Goal: Task Accomplishment & Management: Manage account settings

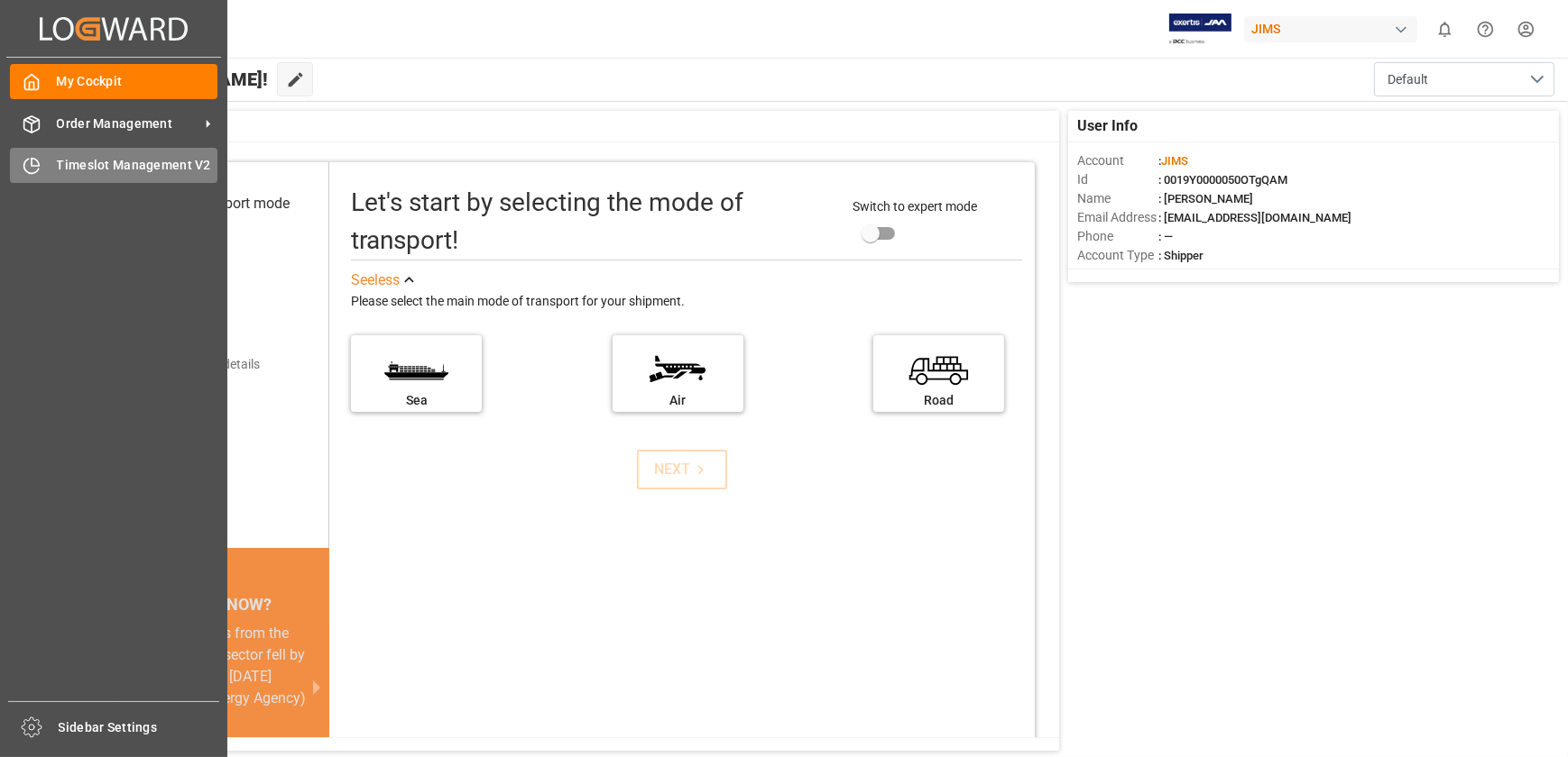
click at [98, 176] on div "Timeslot Management V2 Timeslot Management V2" at bounding box center [113, 165] width 208 height 35
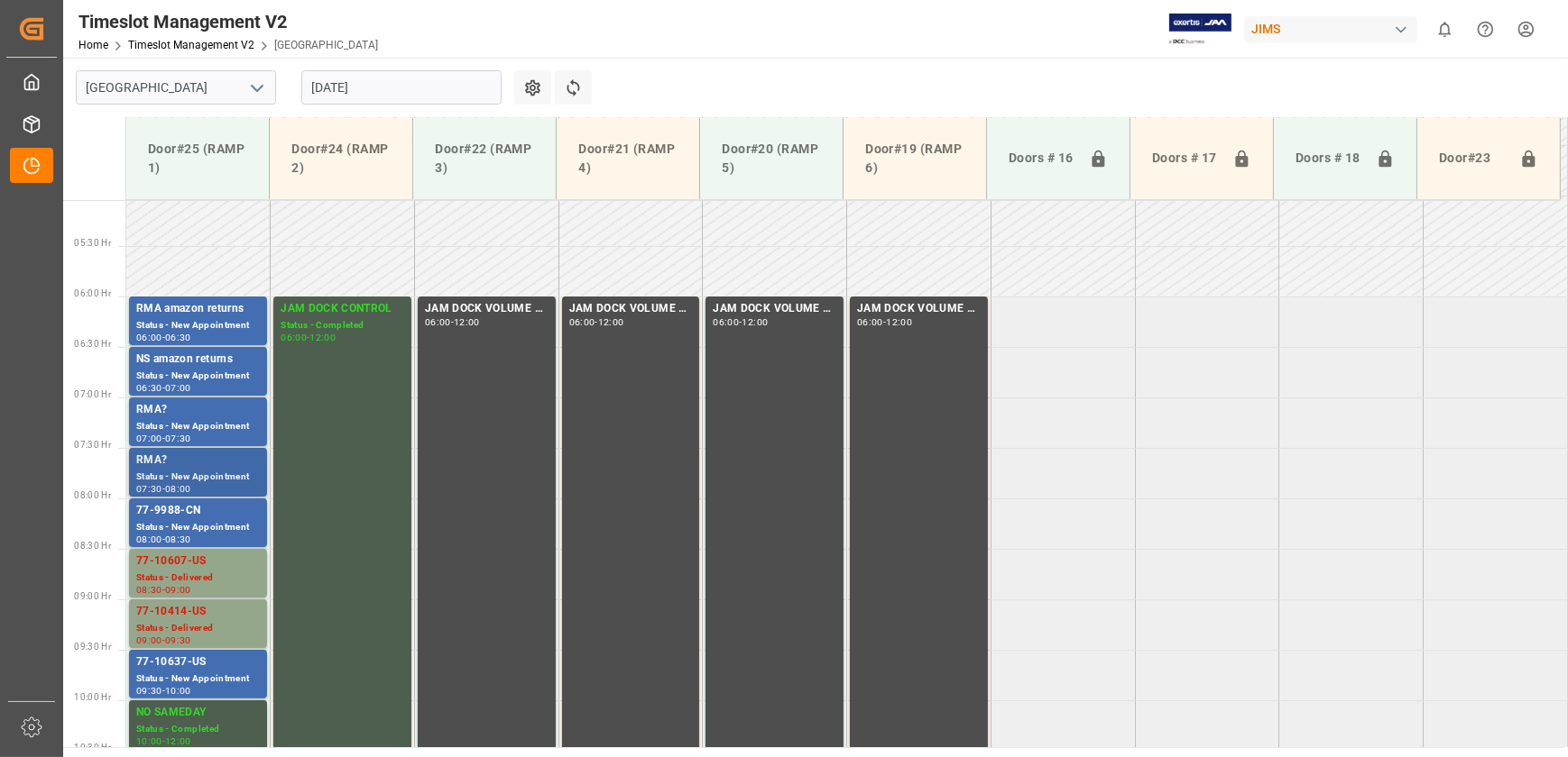
scroll to position [487, 0]
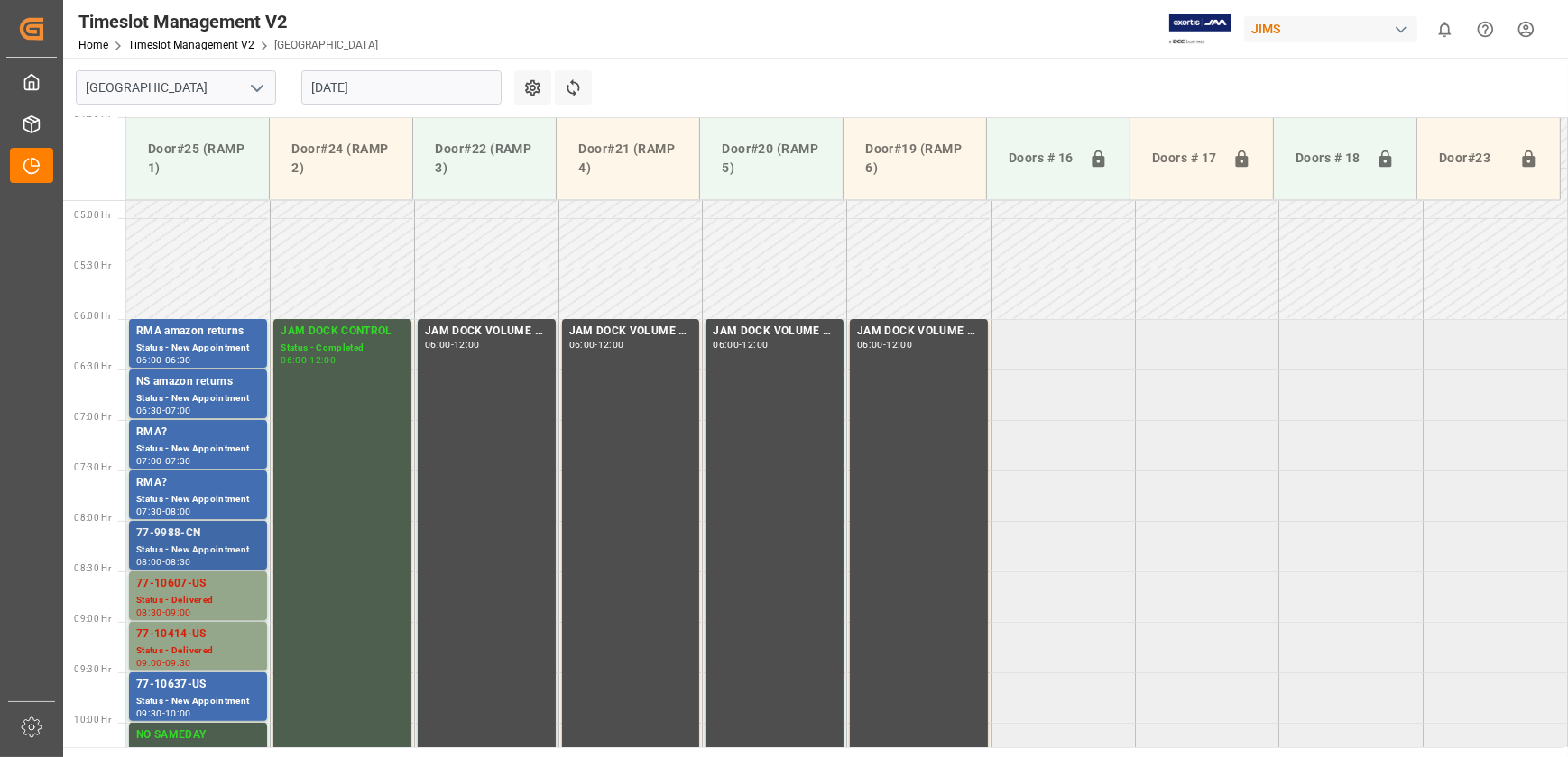
click at [195, 546] on div "Status - New Appointment" at bounding box center [198, 550] width 123 height 15
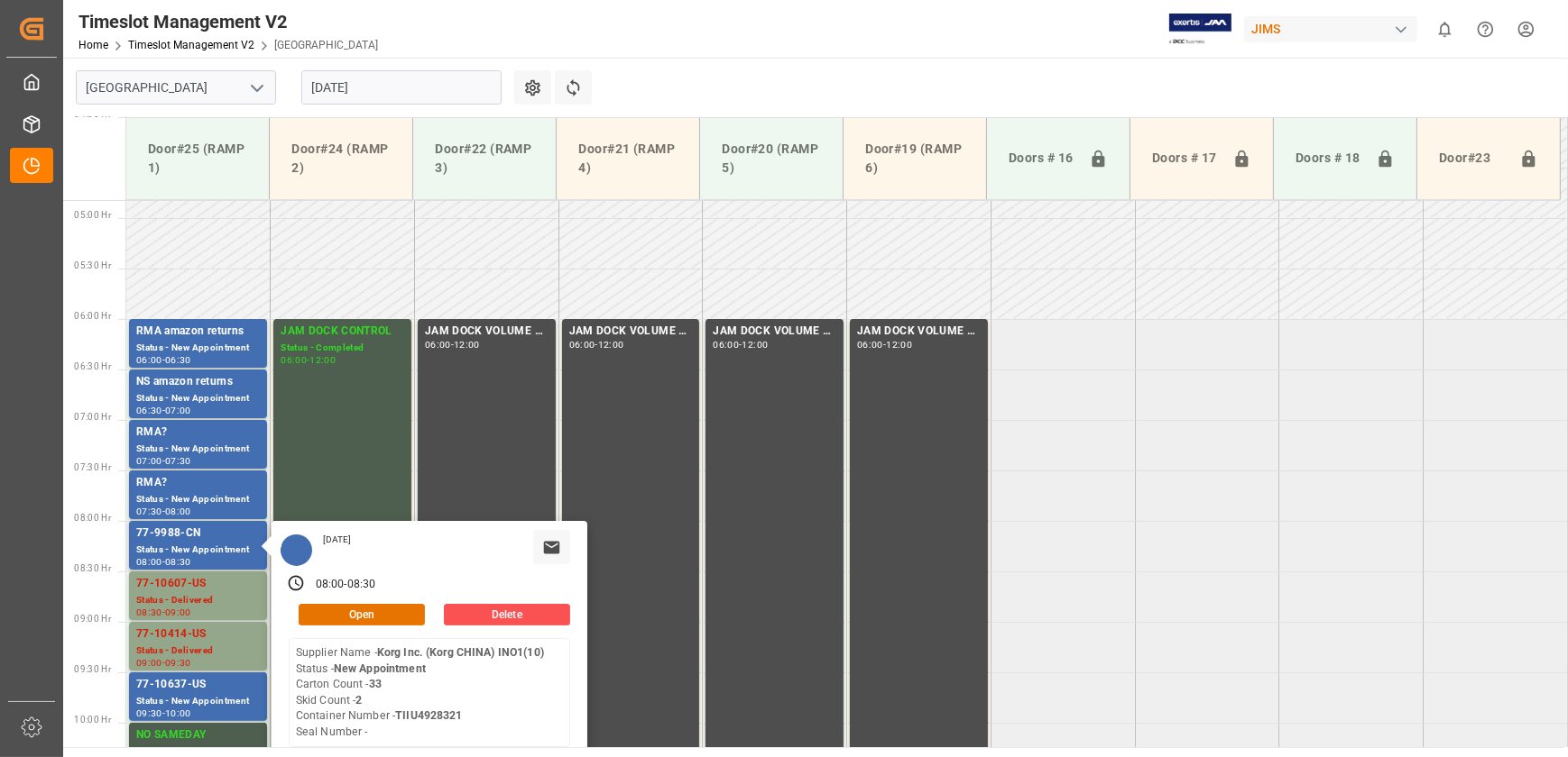
click at [388, 600] on div "[DATE] 08:00 - 08:30 Open Delete Supplier Name - Korg Inc. (Korg CHINA) INO1(10…" at bounding box center [428, 645] width 316 height 248
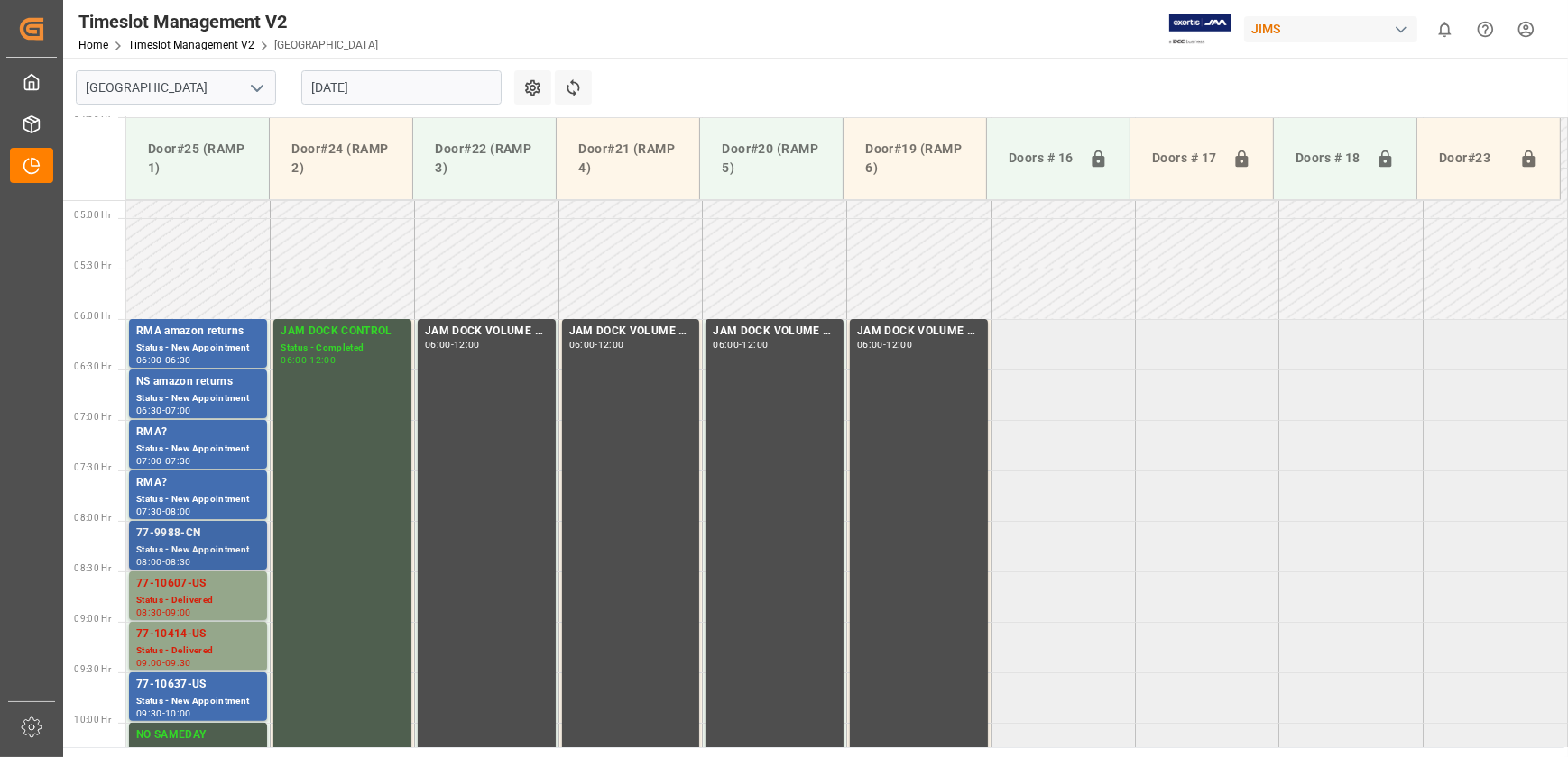
click at [166, 544] on div "Status - New Appointment" at bounding box center [198, 550] width 123 height 15
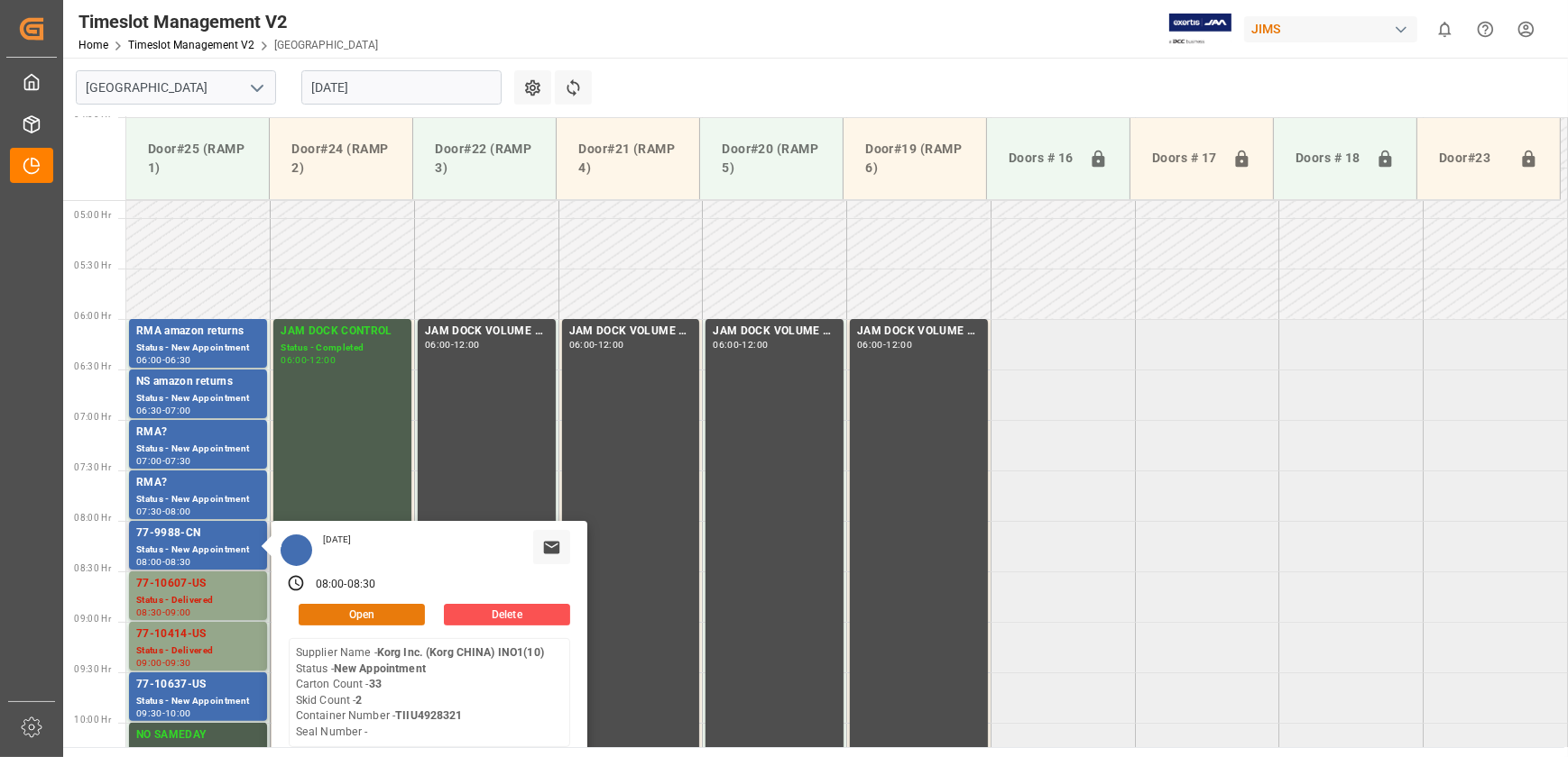
click at [388, 612] on button "Open" at bounding box center [361, 615] width 126 height 22
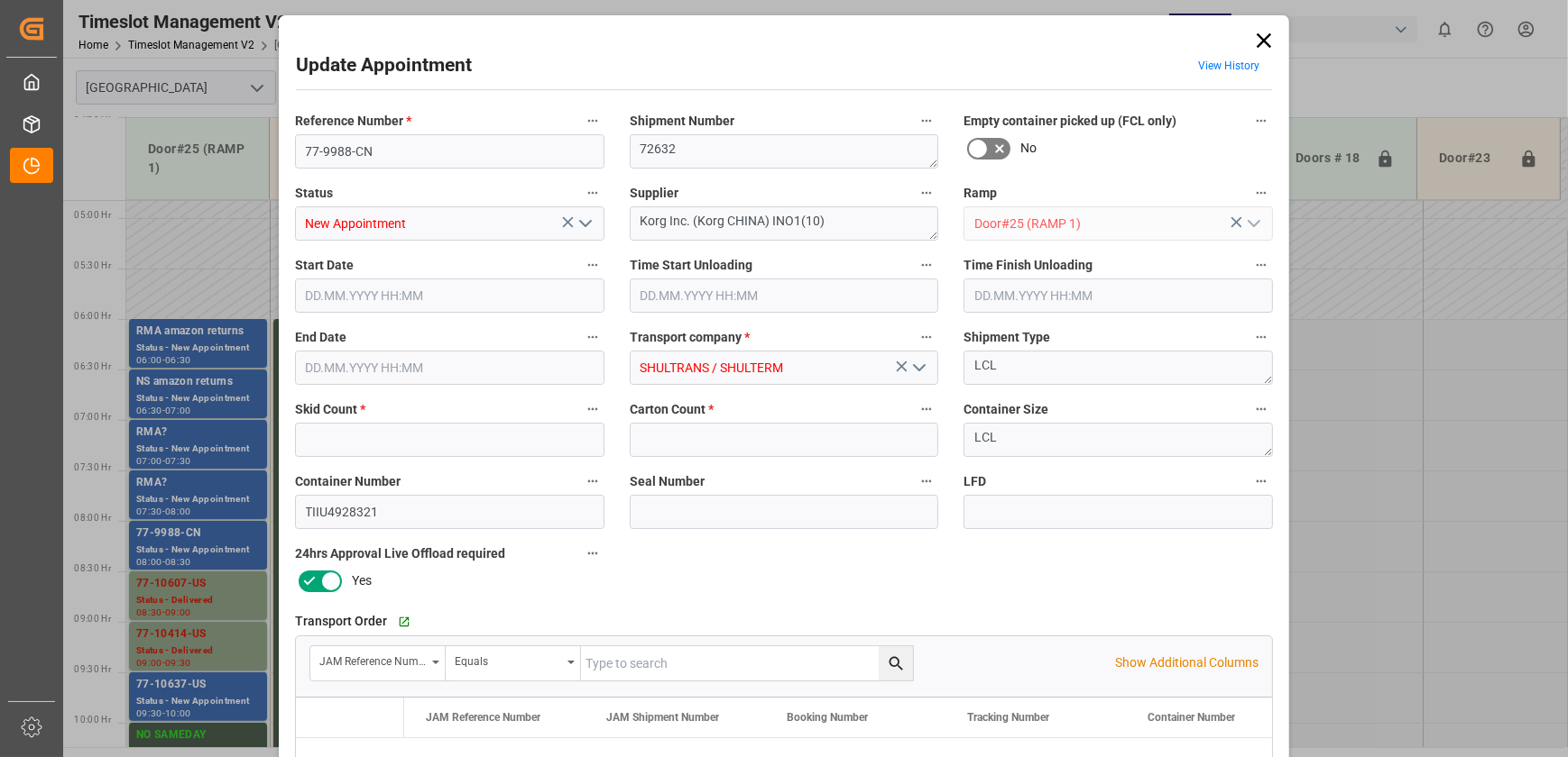
type input "2"
type input "33"
type input "[DATE] 08:00"
type input "[DATE] 08:30"
type input "[DATE] 14:00"
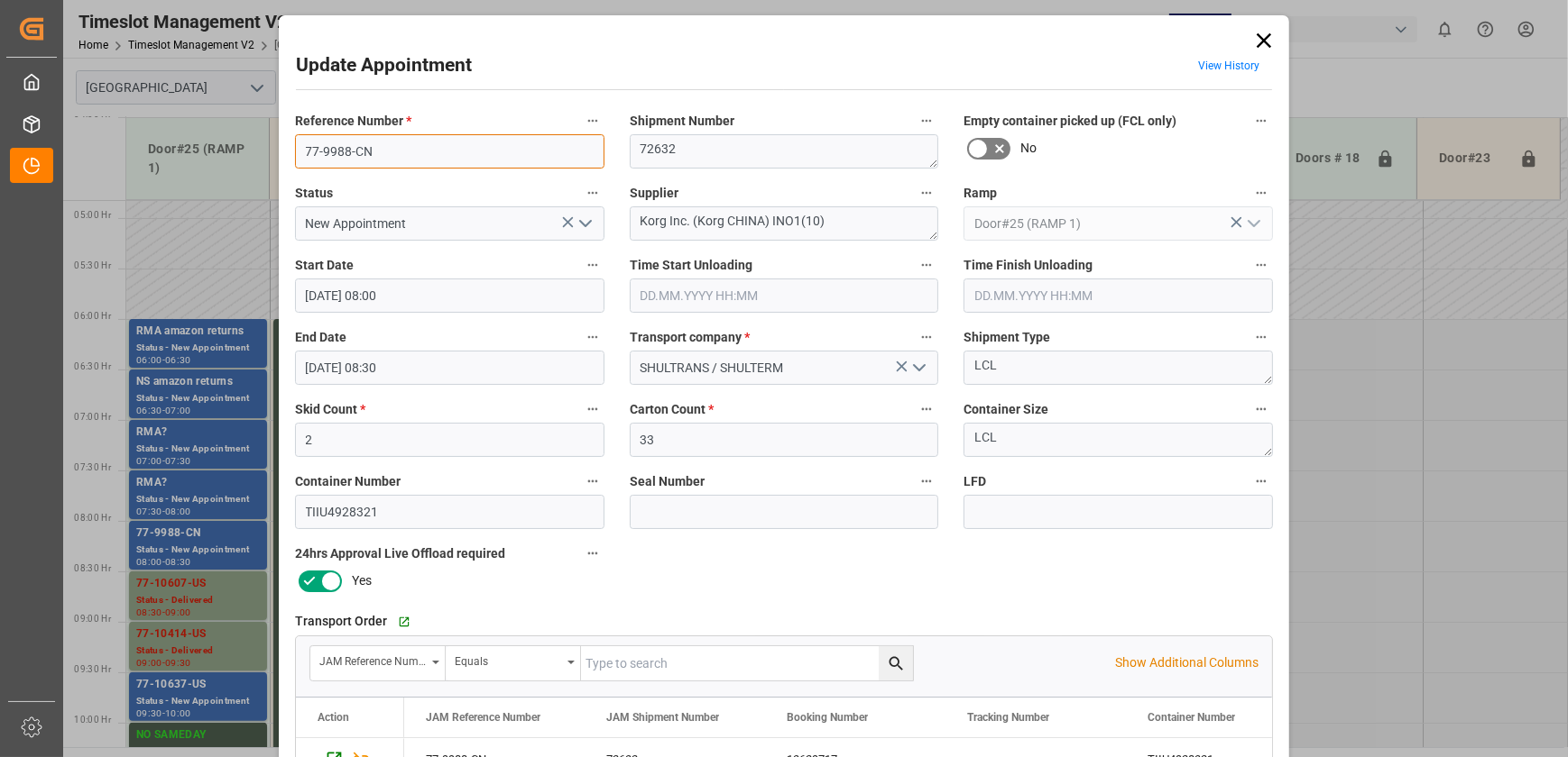
click at [398, 155] on input "77-9988-CN" at bounding box center [449, 152] width 309 height 34
drag, startPoint x: 1255, startPoint y: 36, endPoint x: 1270, endPoint y: 45, distance: 17.5
click at [1255, 36] on icon at bounding box center [1264, 40] width 26 height 26
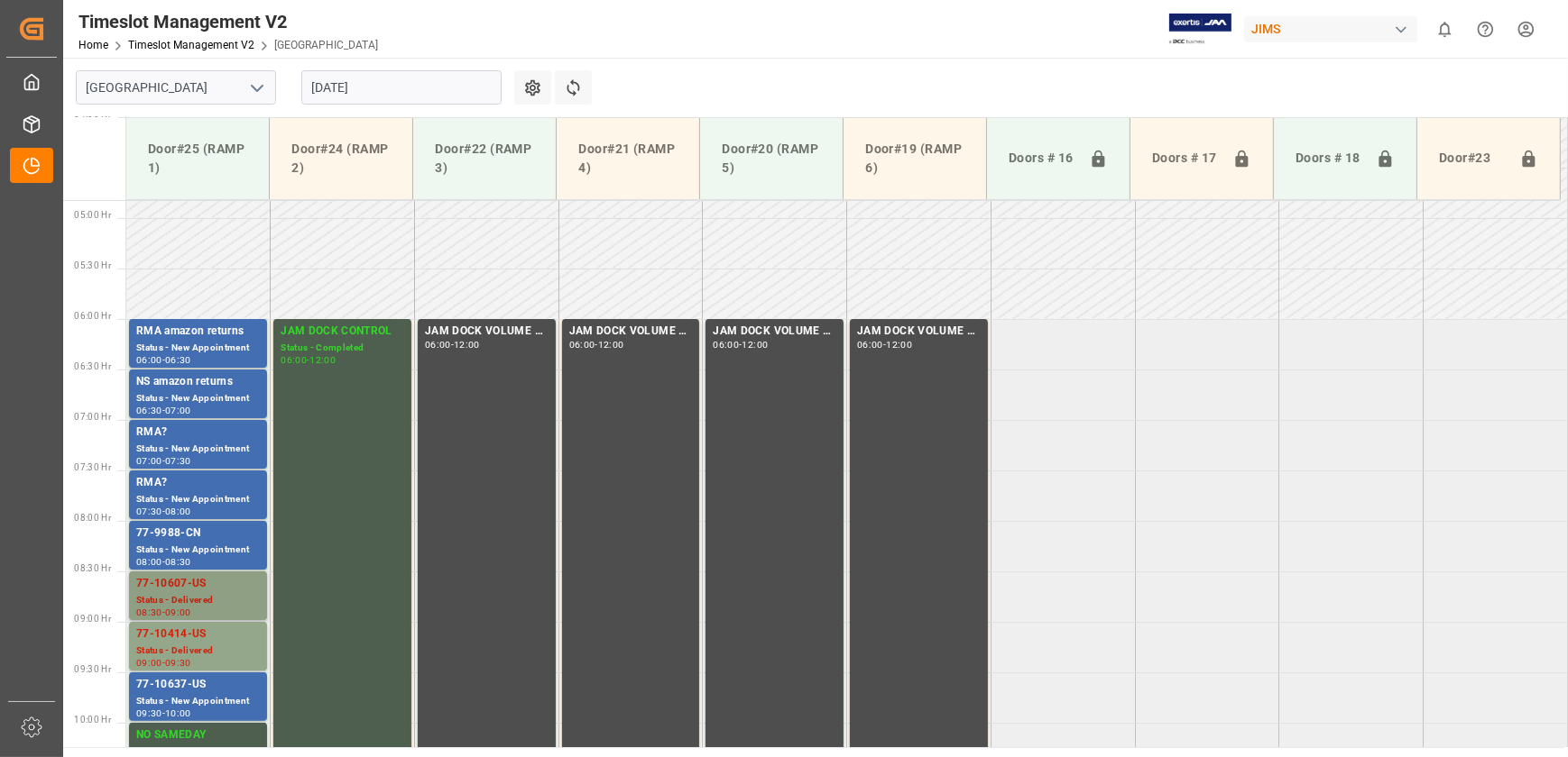
click at [230, 589] on div "77-10607-US" at bounding box center [198, 584] width 123 height 18
click at [193, 643] on div "Status - Delivered" at bounding box center [198, 651] width 123 height 15
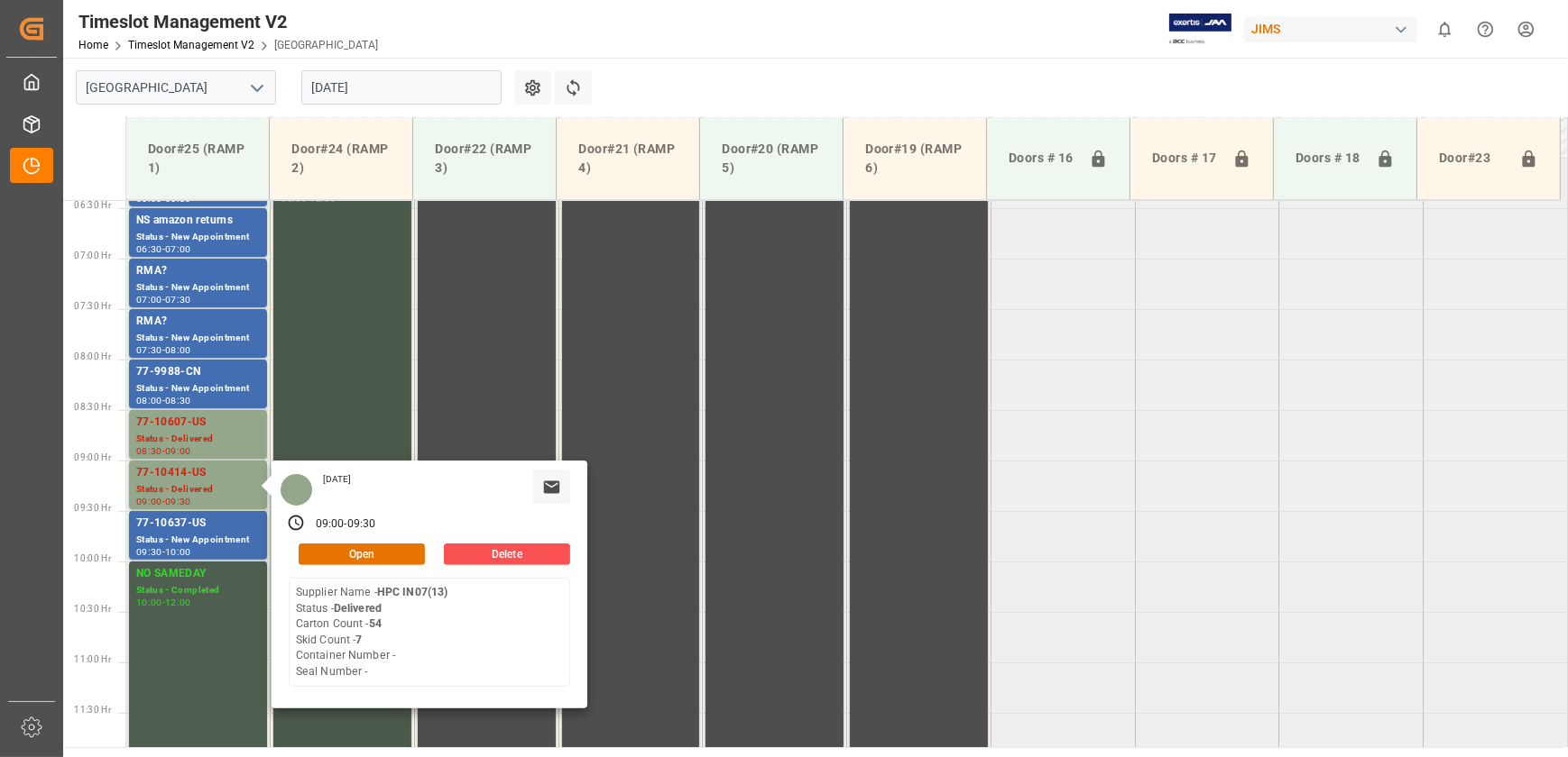
scroll to position [651, 0]
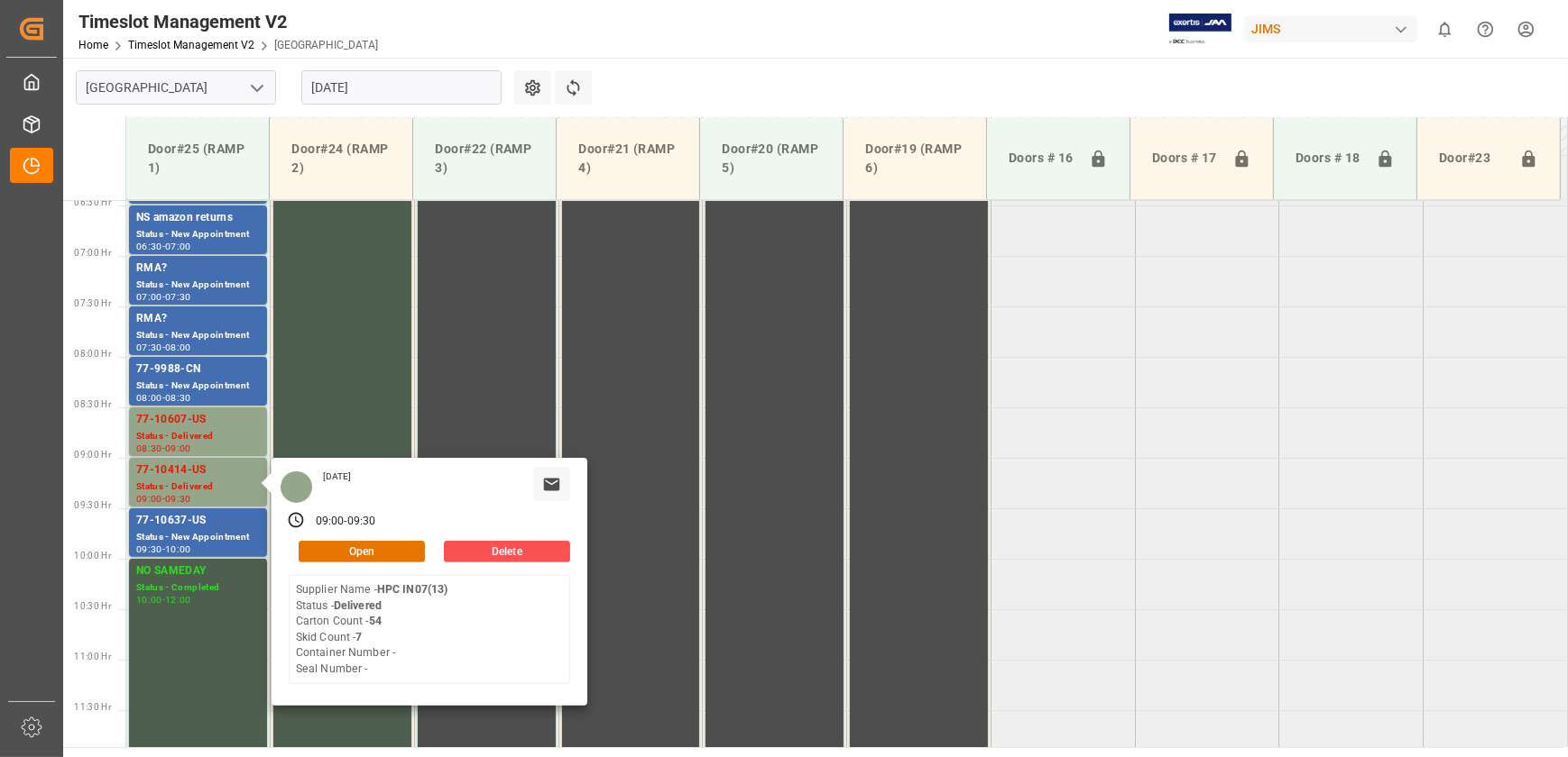
click at [1076, 377] on tabel "RMA amazon returns Status - New Appointment 06:00 - 06:30 JAM DOCK CONTROL Stat…" at bounding box center [847, 761] width 1441 height 2424
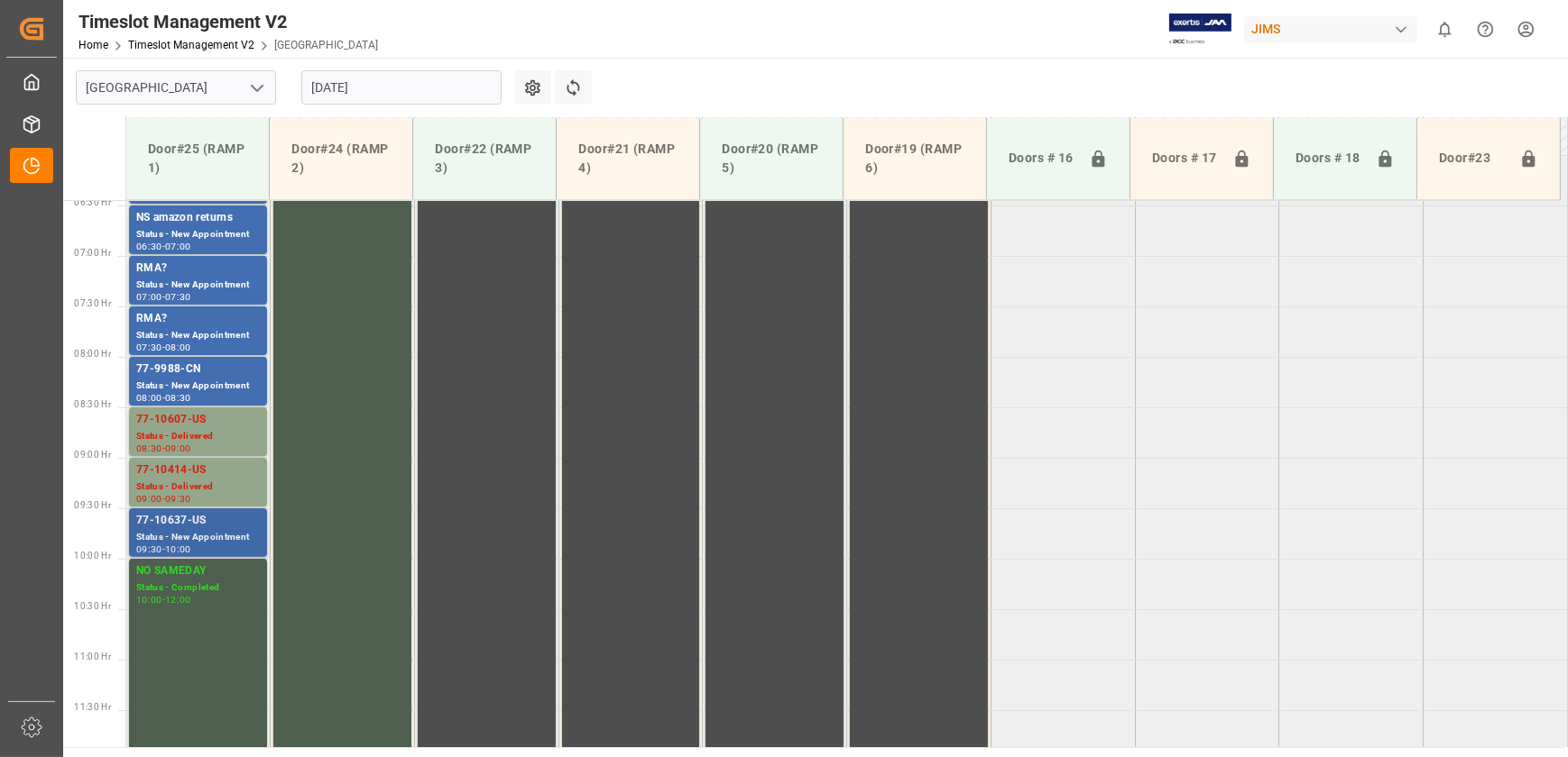
click at [214, 537] on div "Status - New Appointment" at bounding box center [198, 537] width 123 height 15
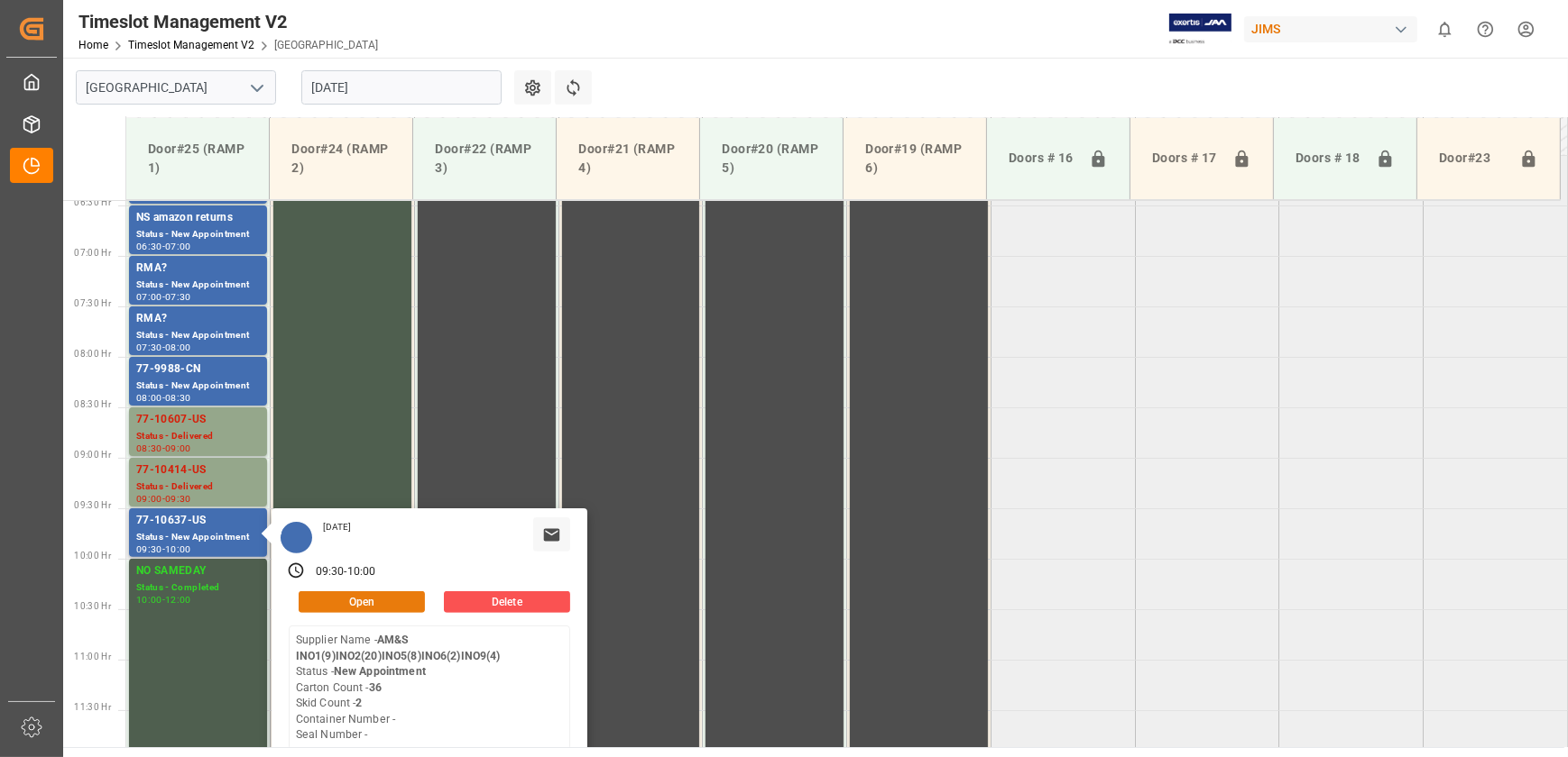
click at [344, 600] on button "Open" at bounding box center [361, 602] width 126 height 22
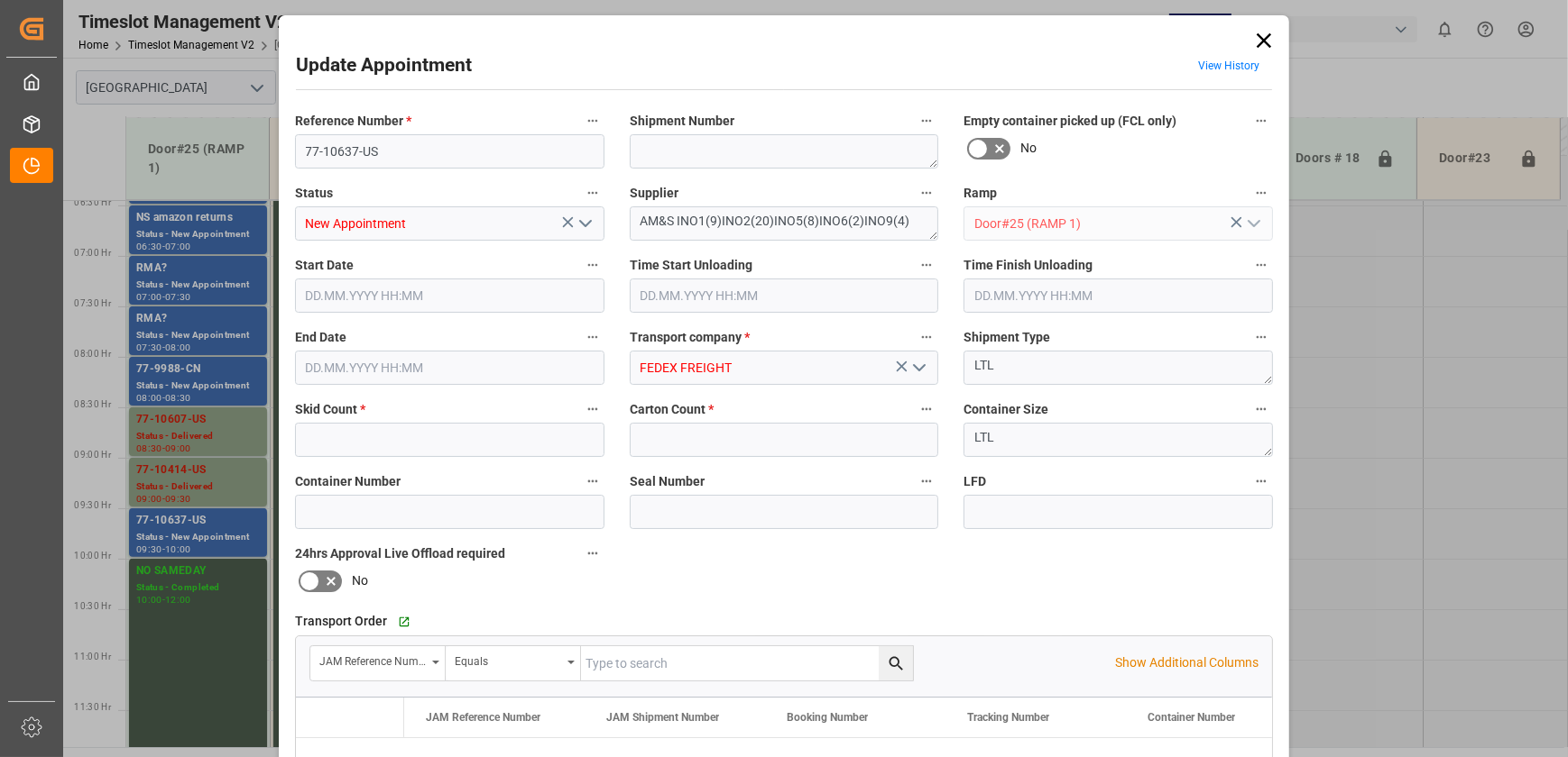
type input "2"
type input "36"
type input "[DATE] 09:30"
type input "[DATE] 10:00"
type input "[DATE] 12:17"
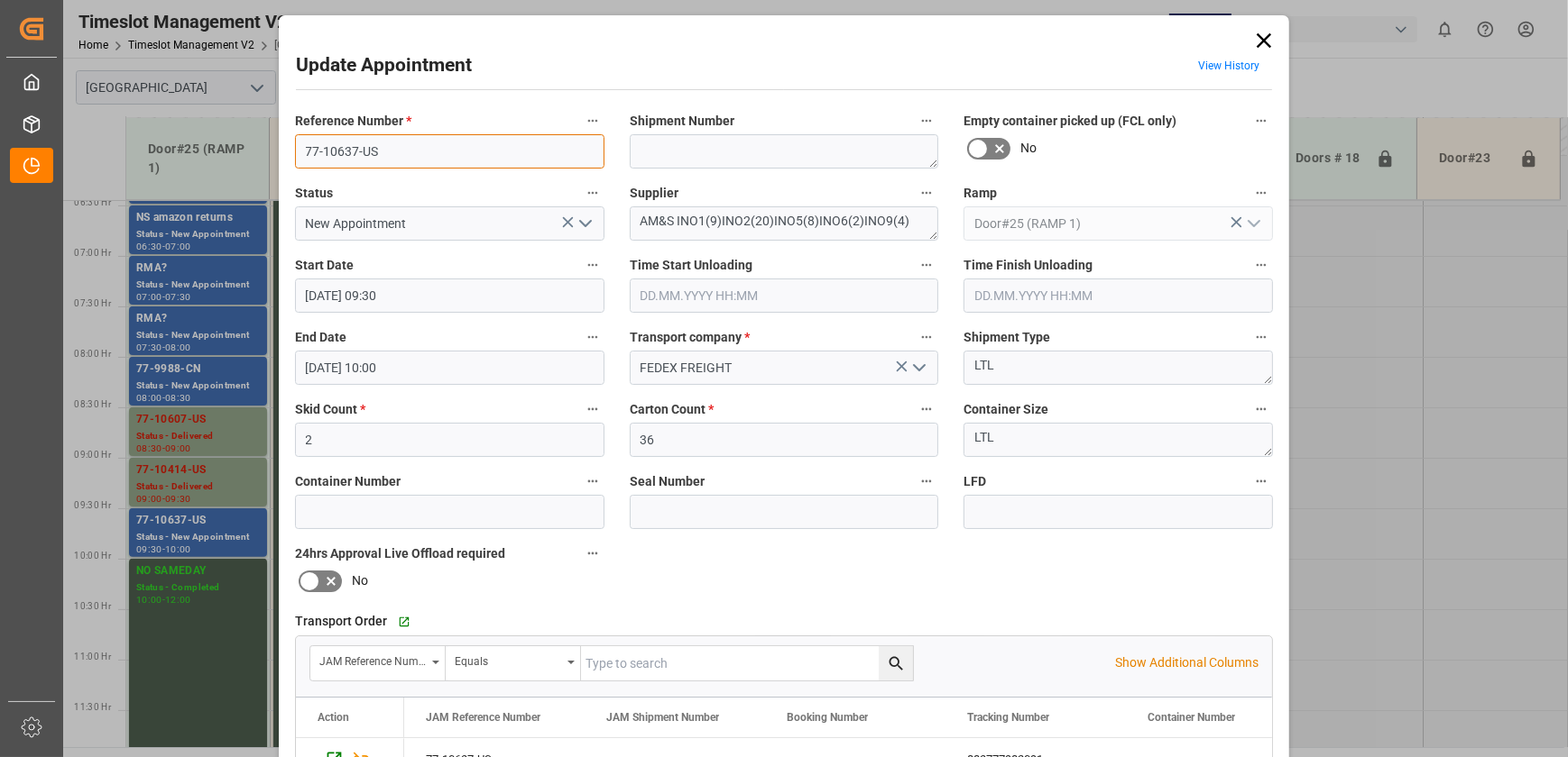
click at [465, 153] on input "77-10637-US" at bounding box center [449, 152] width 309 height 34
click at [464, 153] on input "77-10637-US" at bounding box center [449, 152] width 309 height 34
click at [1254, 40] on icon at bounding box center [1264, 40] width 26 height 26
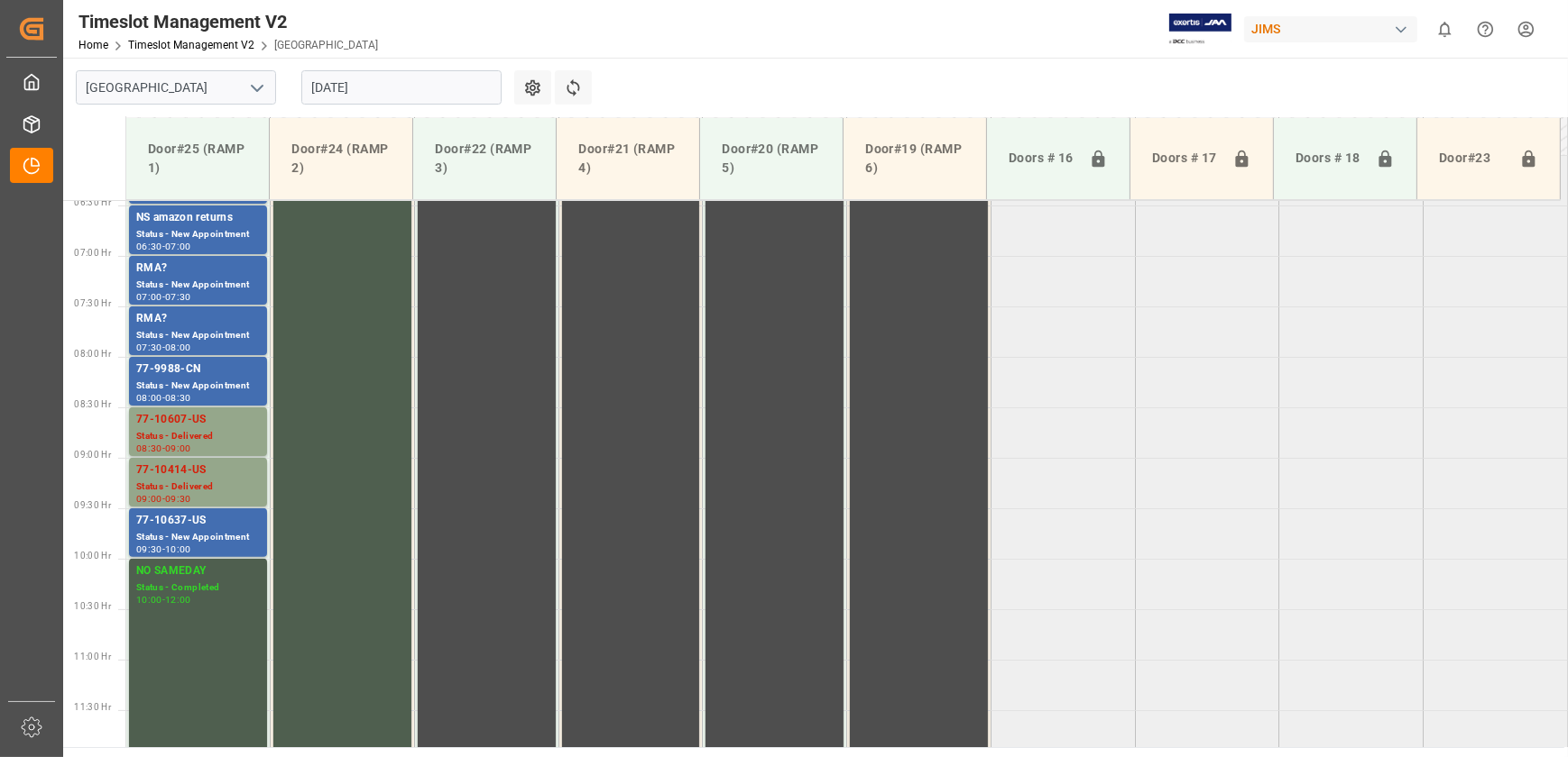
click at [312, 73] on input "[DATE]" at bounding box center [401, 87] width 200 height 34
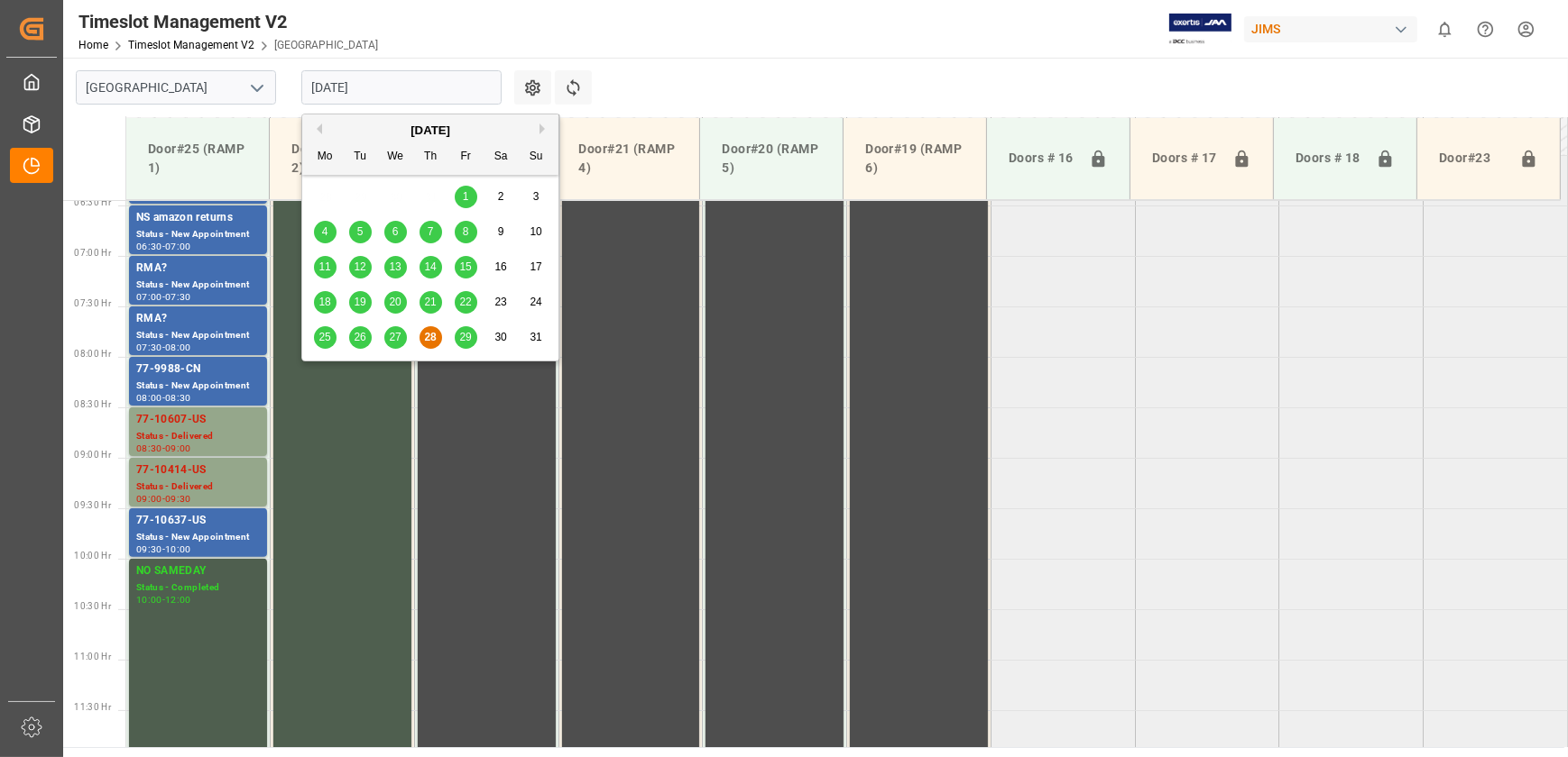
click at [462, 343] on span "29" at bounding box center [465, 336] width 11 height 12
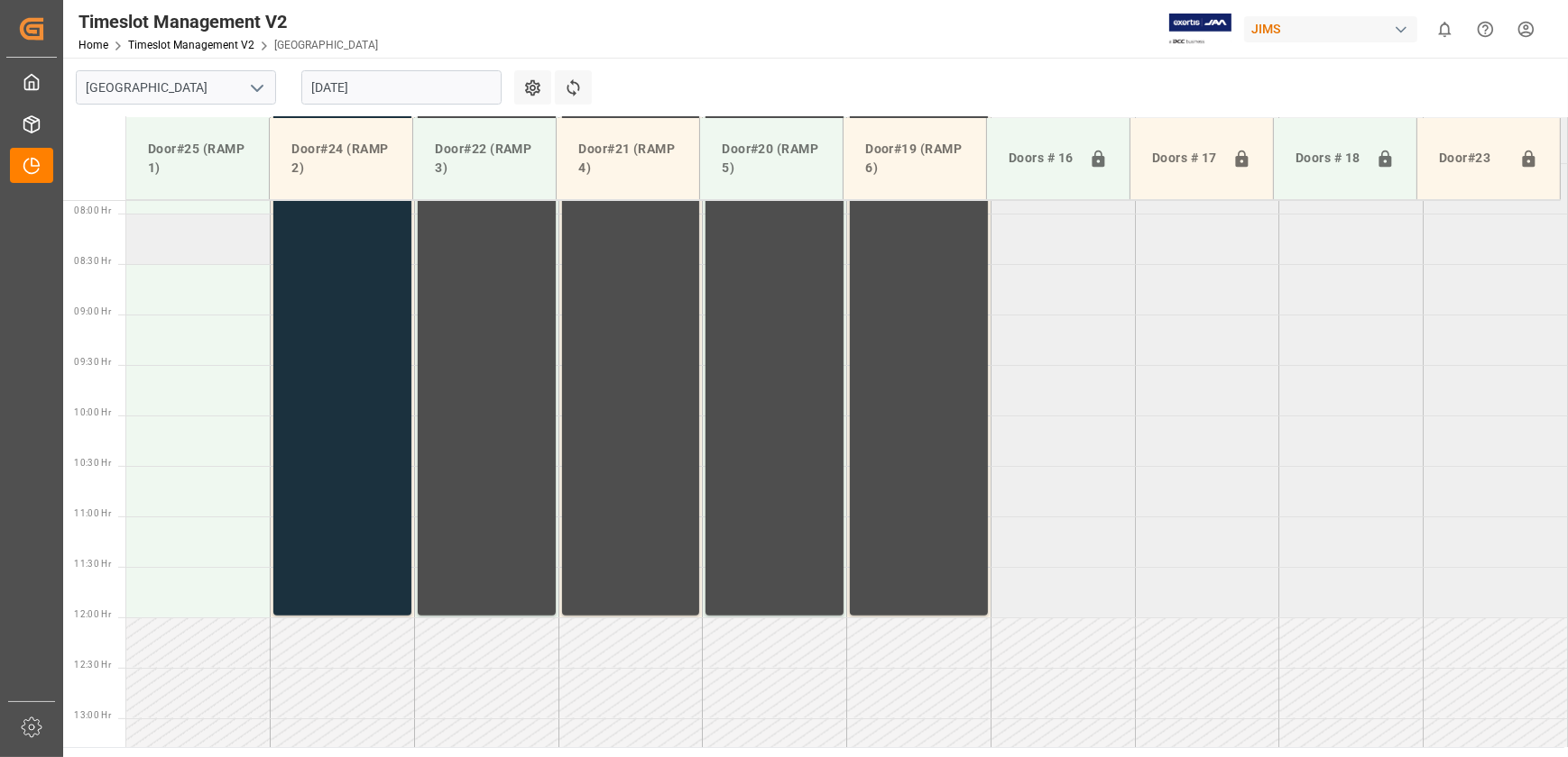
scroll to position [815, 0]
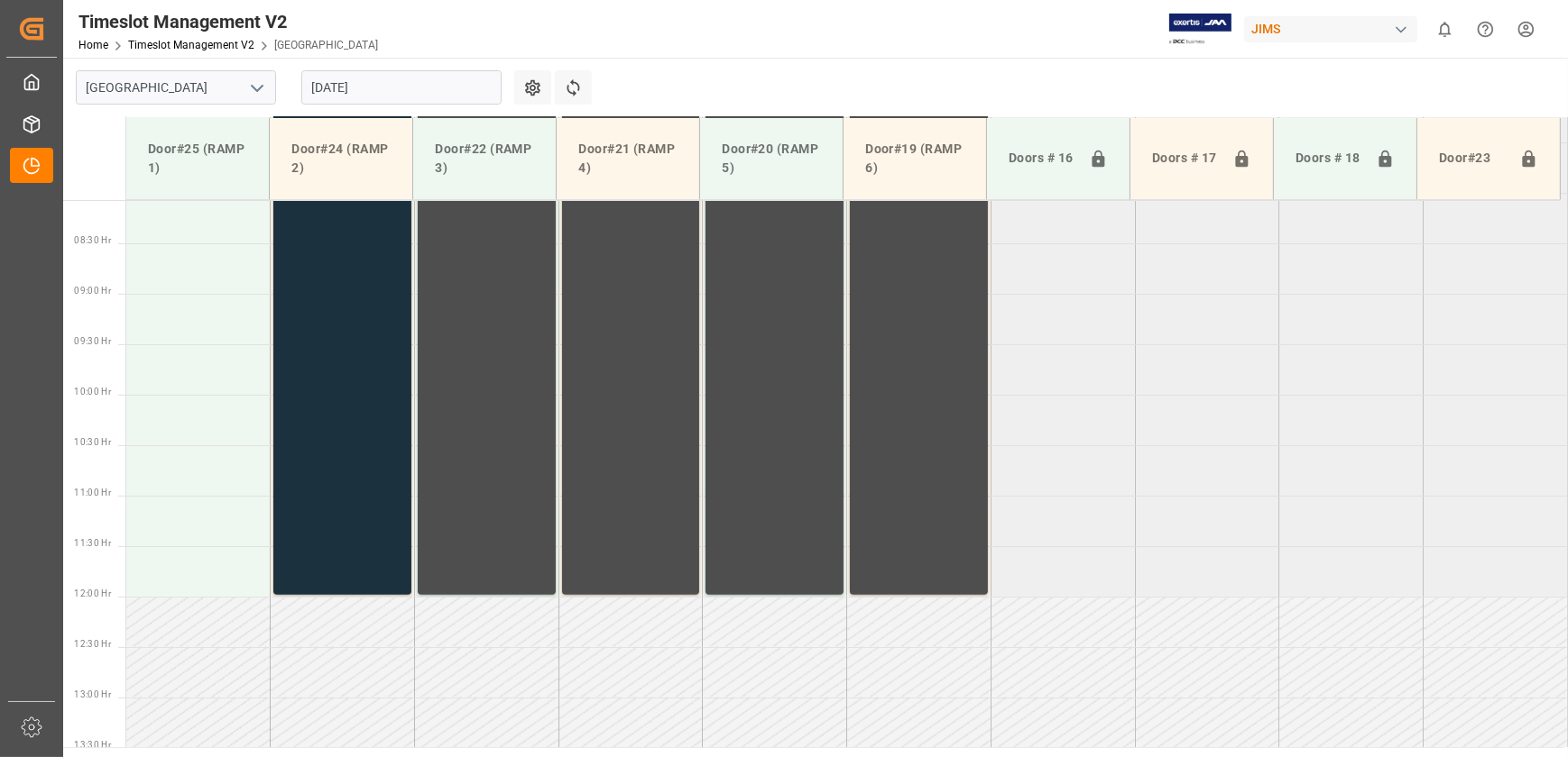
click at [365, 84] on input "[DATE]" at bounding box center [401, 87] width 200 height 34
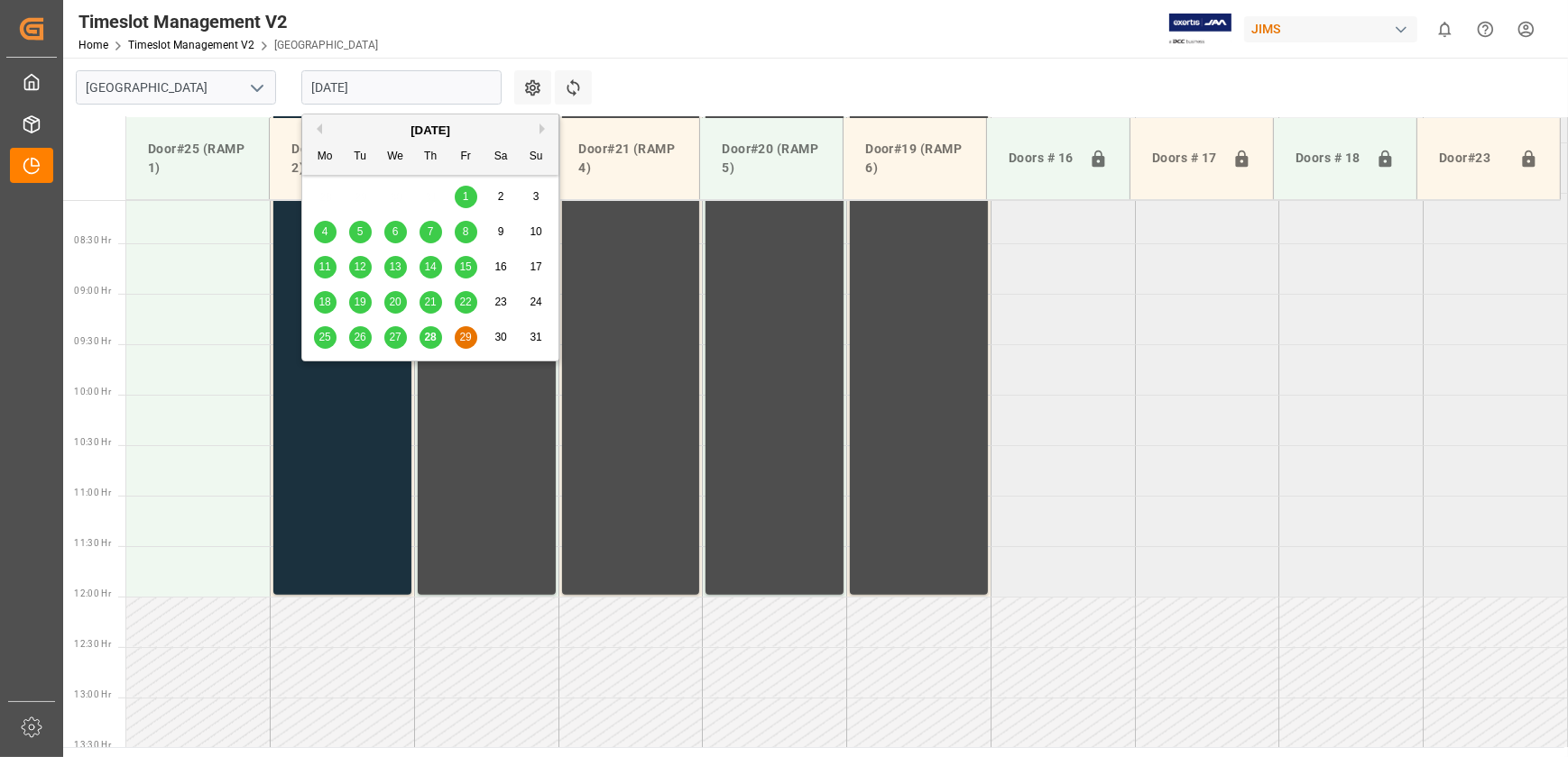
click at [421, 332] on div "28" at bounding box center [430, 337] width 23 height 22
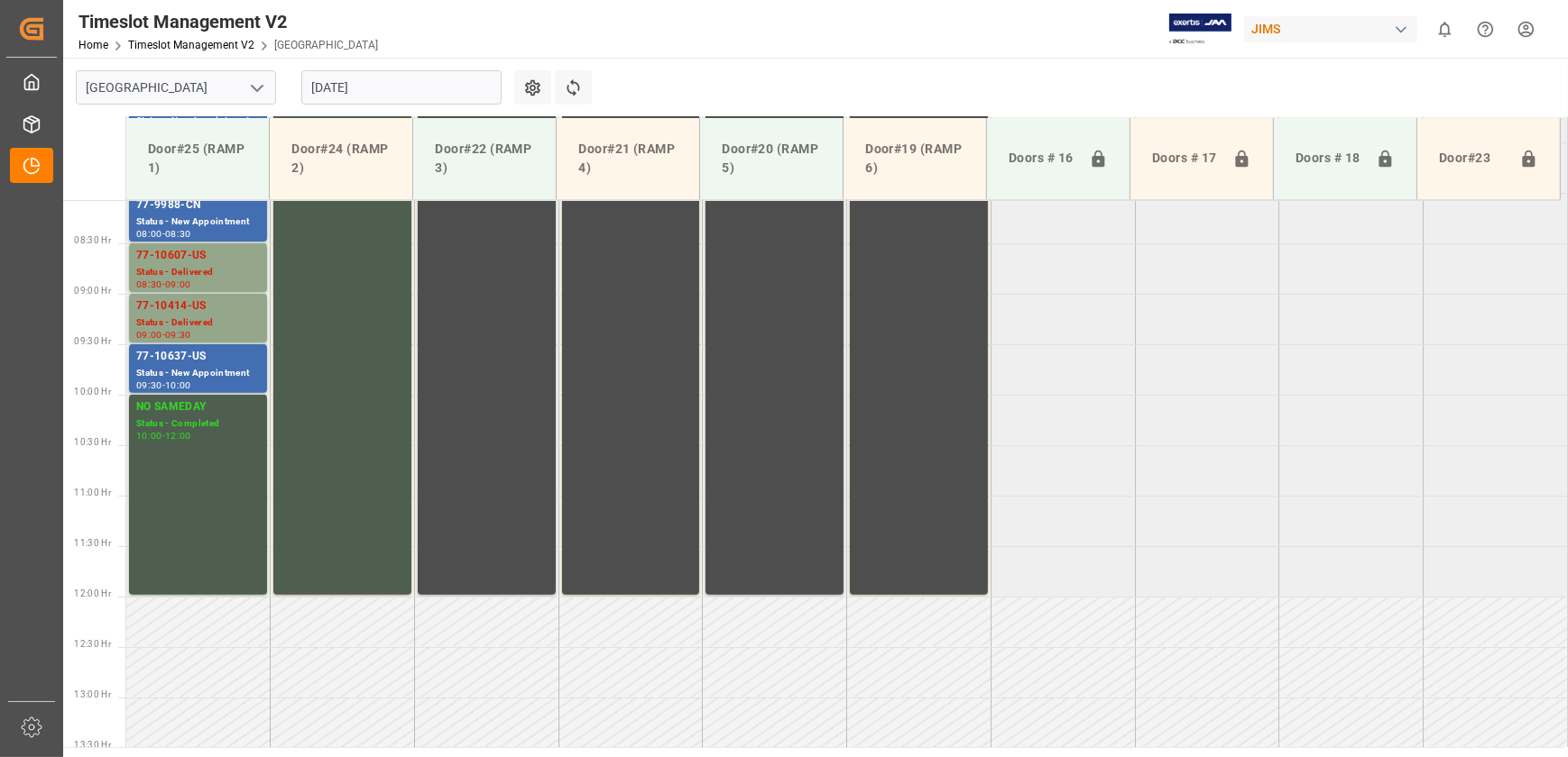
click at [1181, 340] on tabel "RMA amazon returns Status - New Appointment 06:00 - 06:30 JAM DOCK CONTROL Stat…" at bounding box center [847, 597] width 1441 height 2424
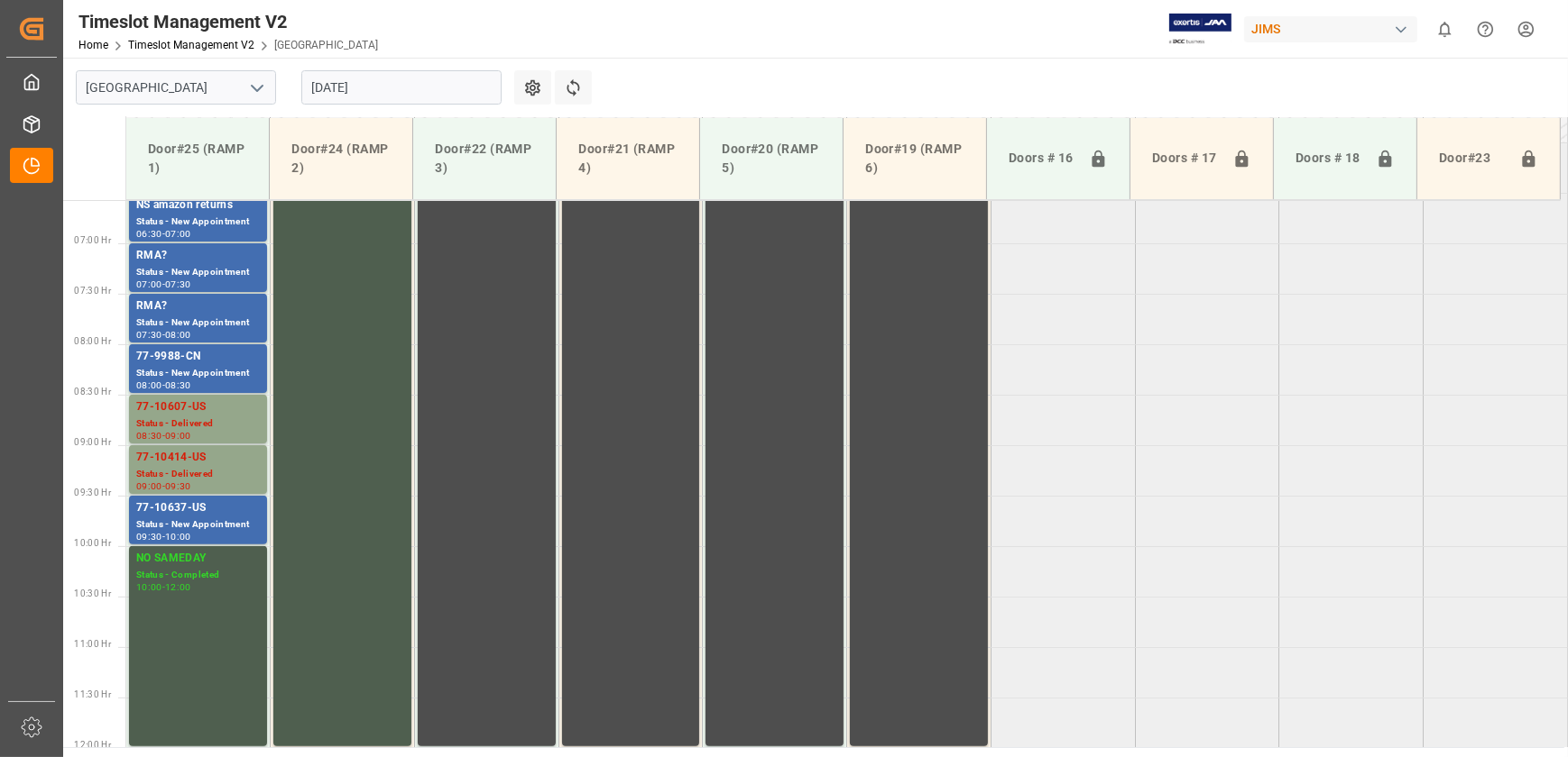
scroll to position [487, 0]
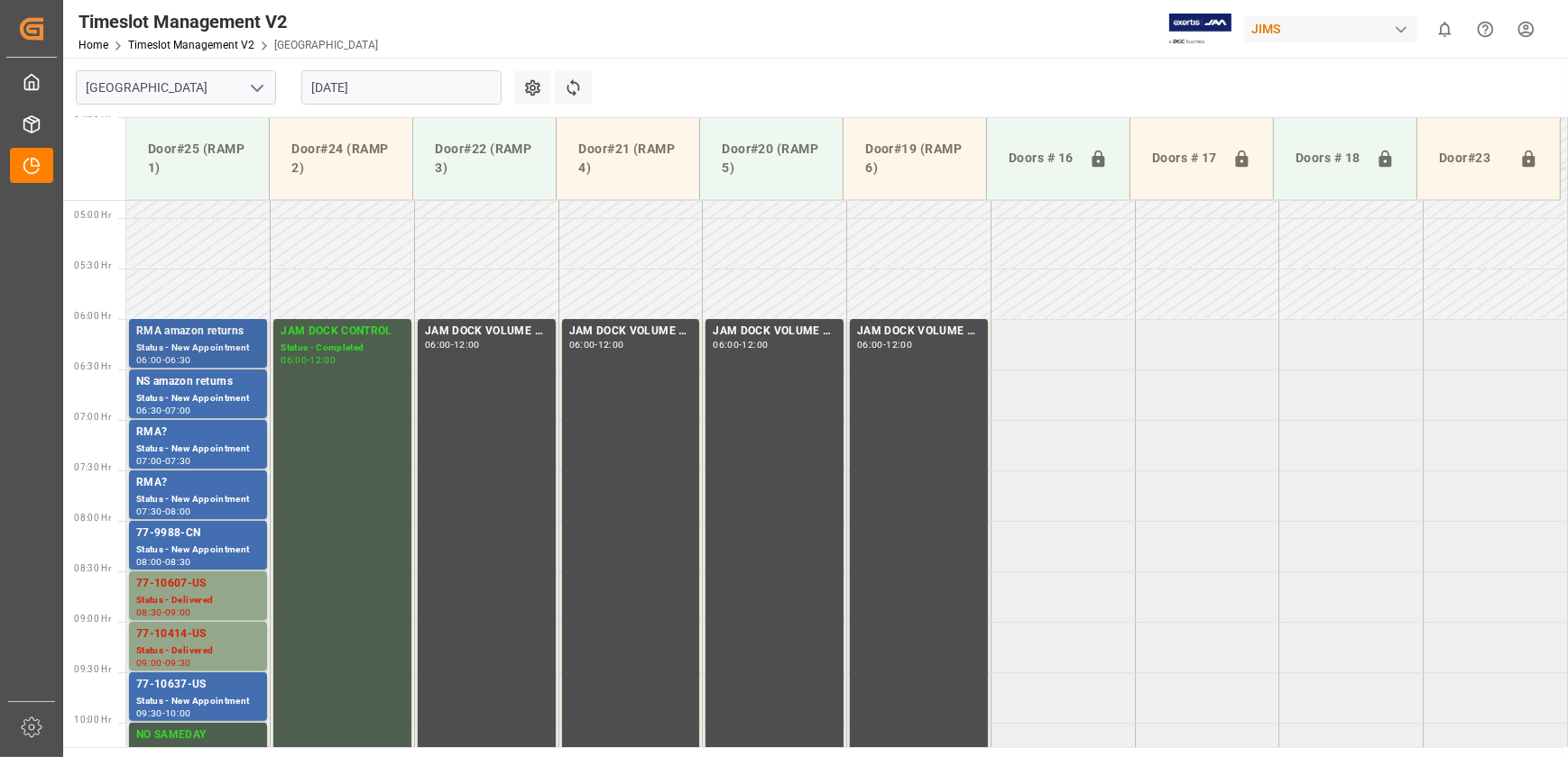
click at [211, 345] on div "Status - New Appointment" at bounding box center [198, 349] width 123 height 15
click at [220, 391] on div "Status - New Appointment" at bounding box center [198, 399] width 123 height 15
click at [171, 451] on div "Status - New Appointment" at bounding box center [198, 449] width 123 height 15
click at [165, 356] on div "-" at bounding box center [163, 360] width 3 height 9
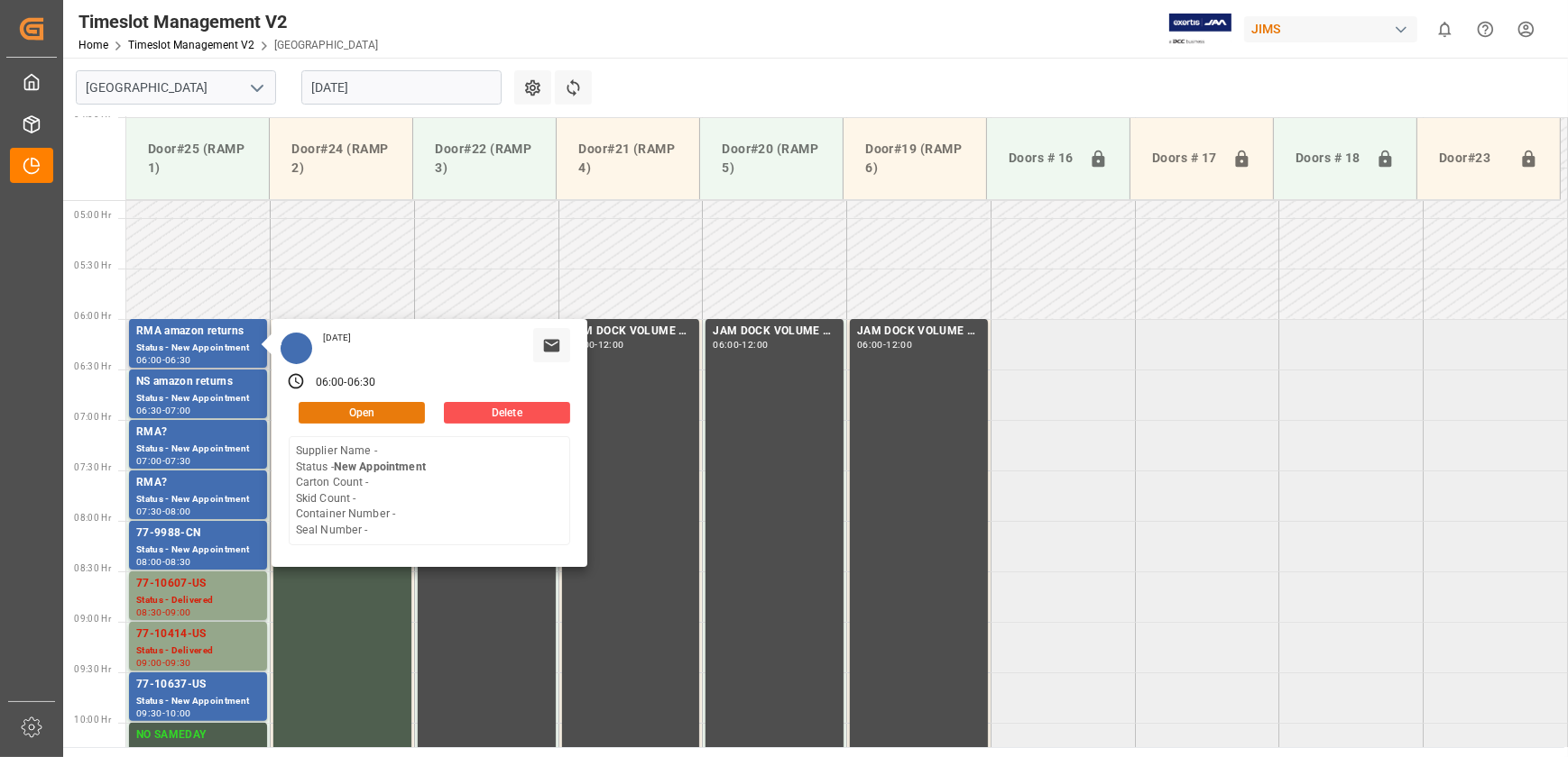
click at [328, 405] on button "Open" at bounding box center [361, 412] width 126 height 22
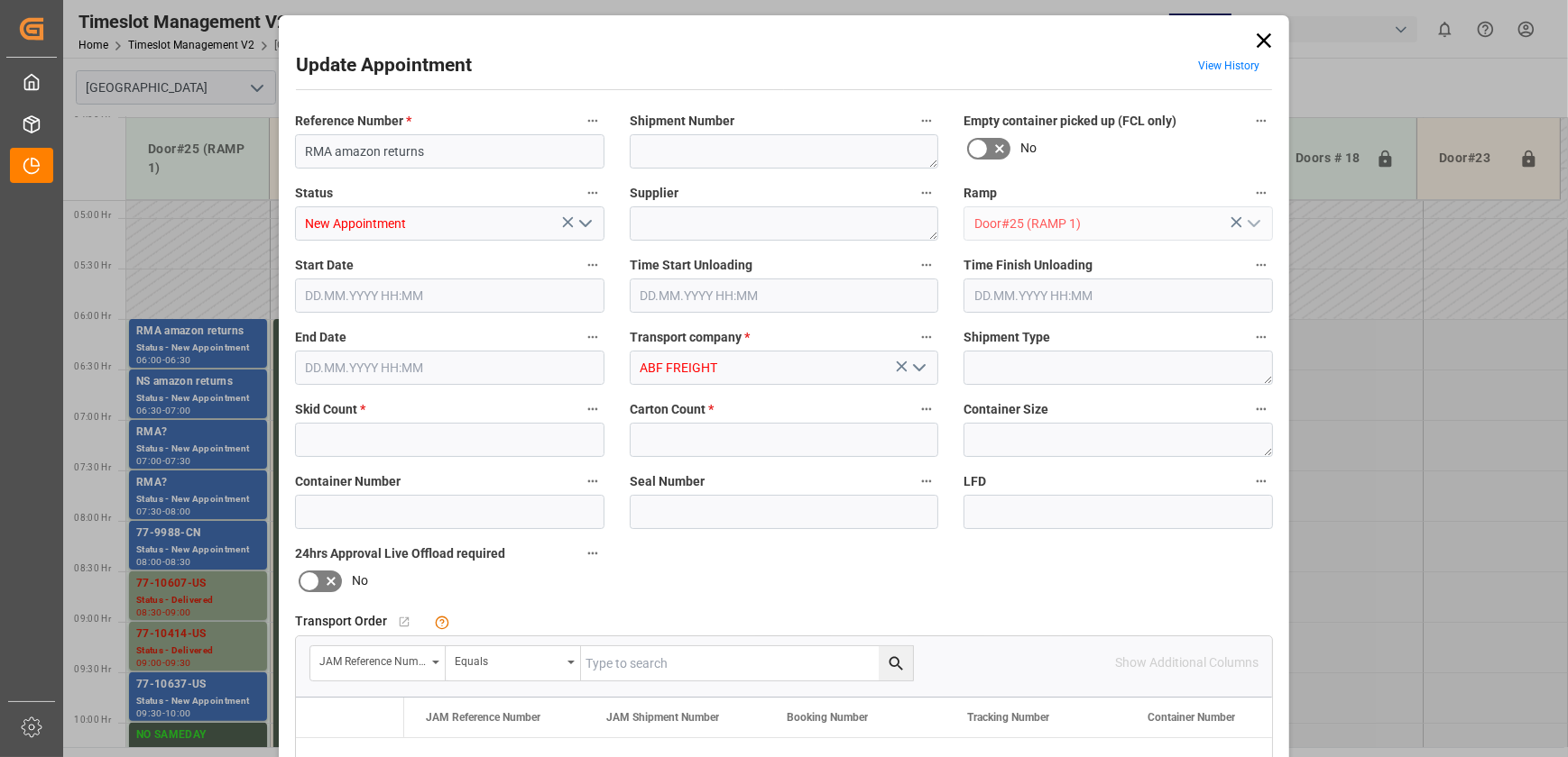
type input "0"
type input "[DATE] 06:00"
type input "[DATE] 06:30"
type input "[DATE] 14:19"
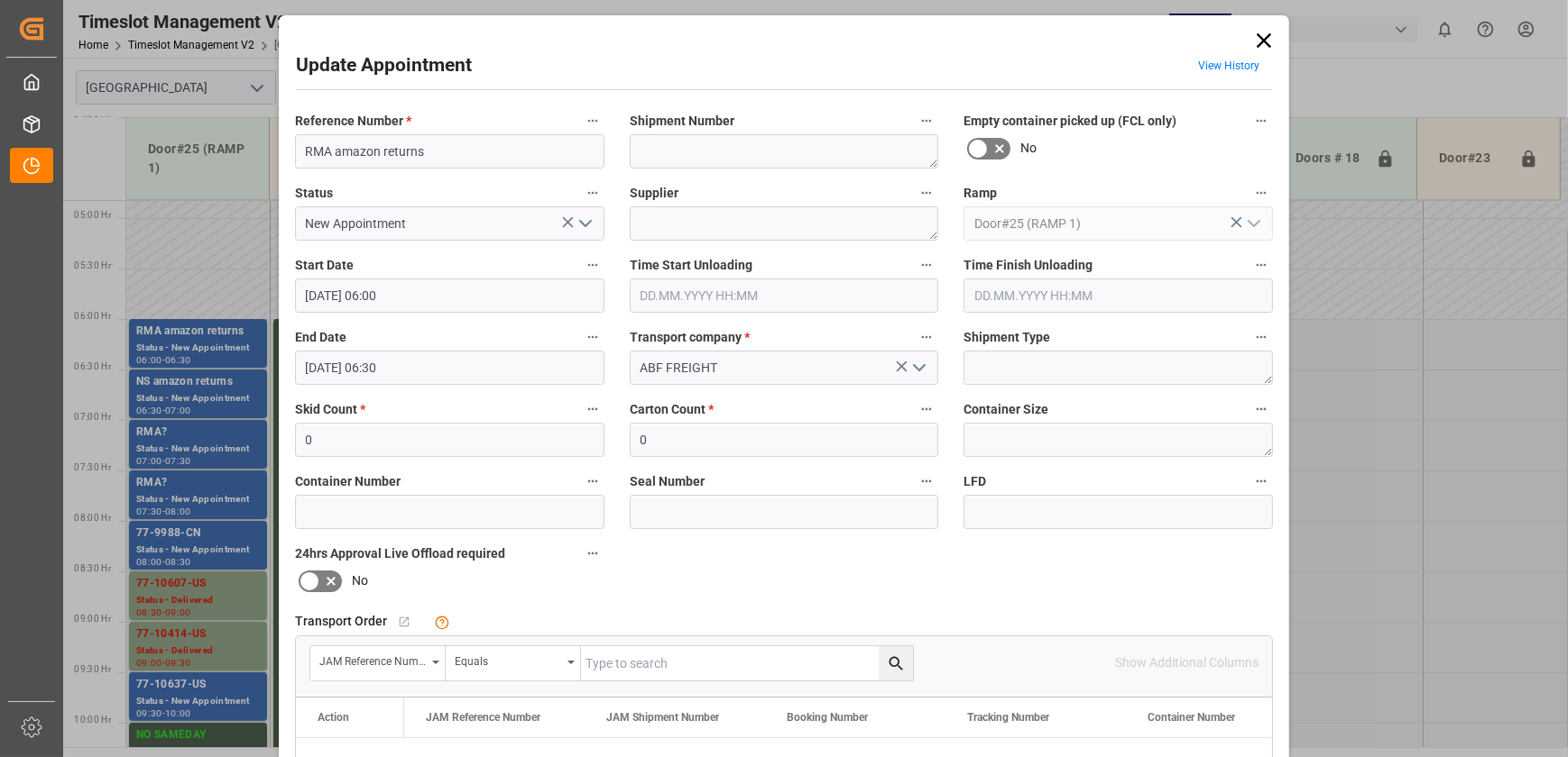
click at [196, 397] on div "Update Appointment View History Reference Number * RMA amazon returns Shipment …" at bounding box center [784, 378] width 1568 height 757
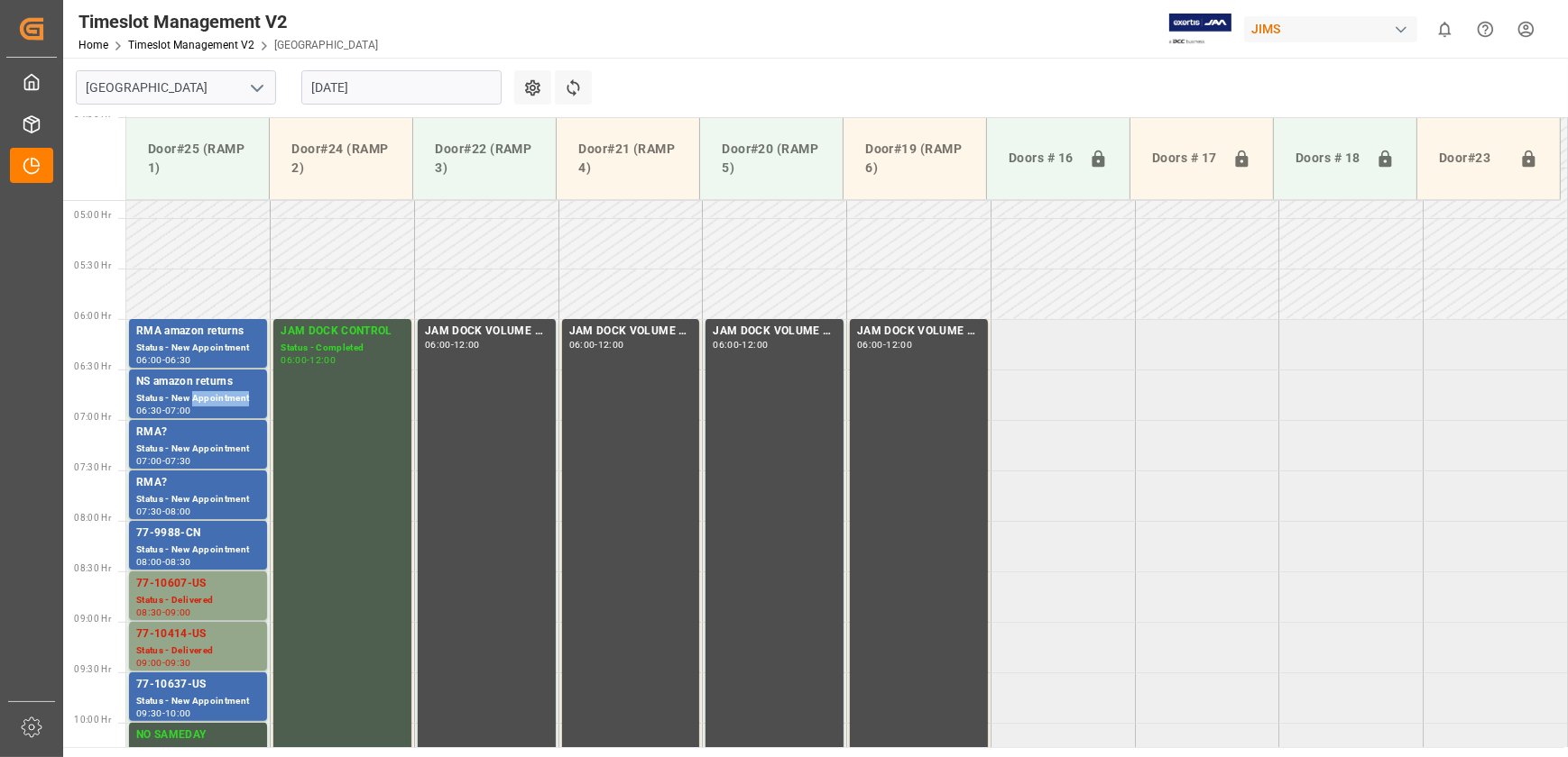
click at [196, 397] on div "Status - New Appointment" at bounding box center [198, 399] width 123 height 15
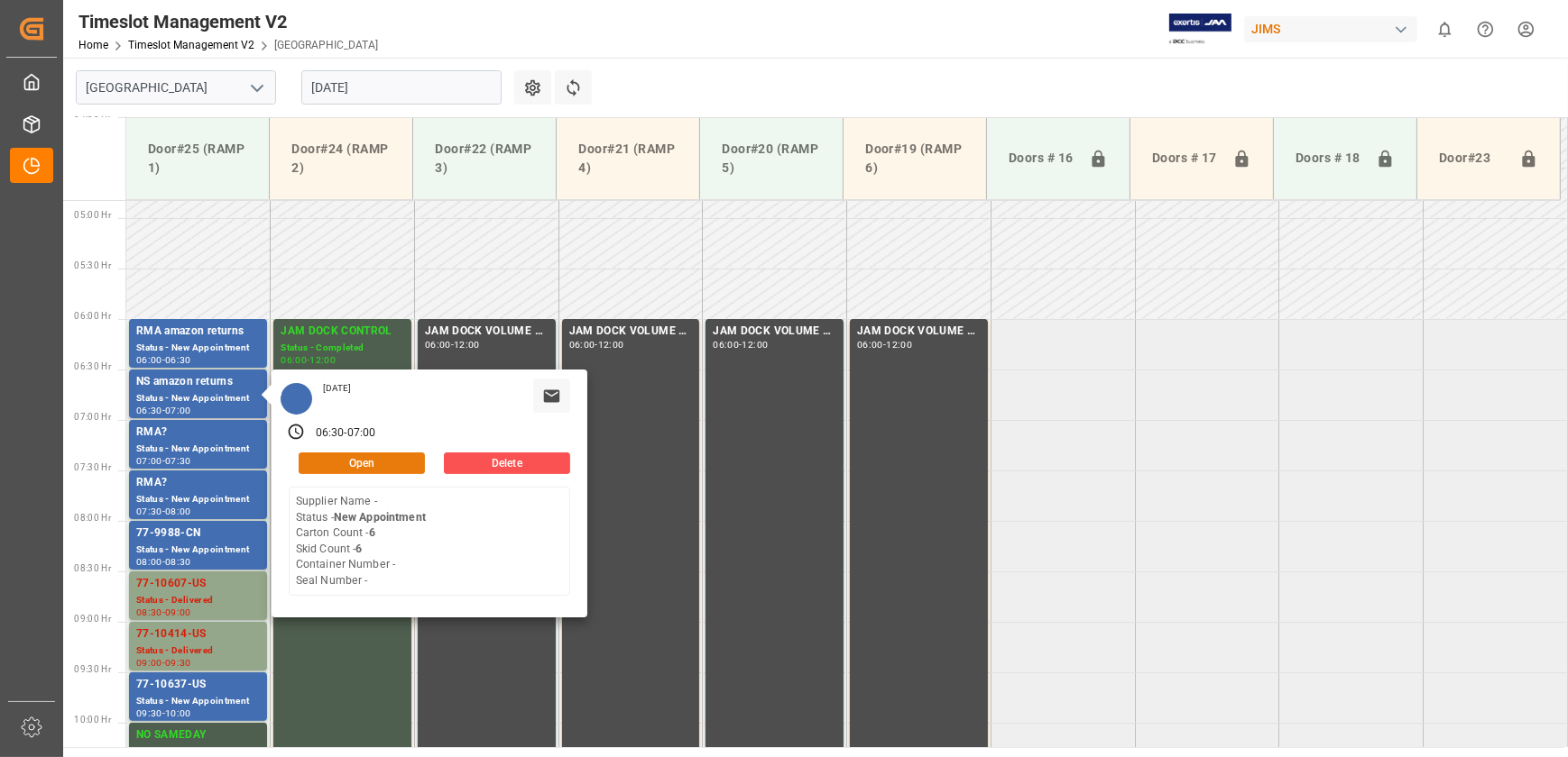
click at [363, 459] on button "Open" at bounding box center [361, 463] width 126 height 22
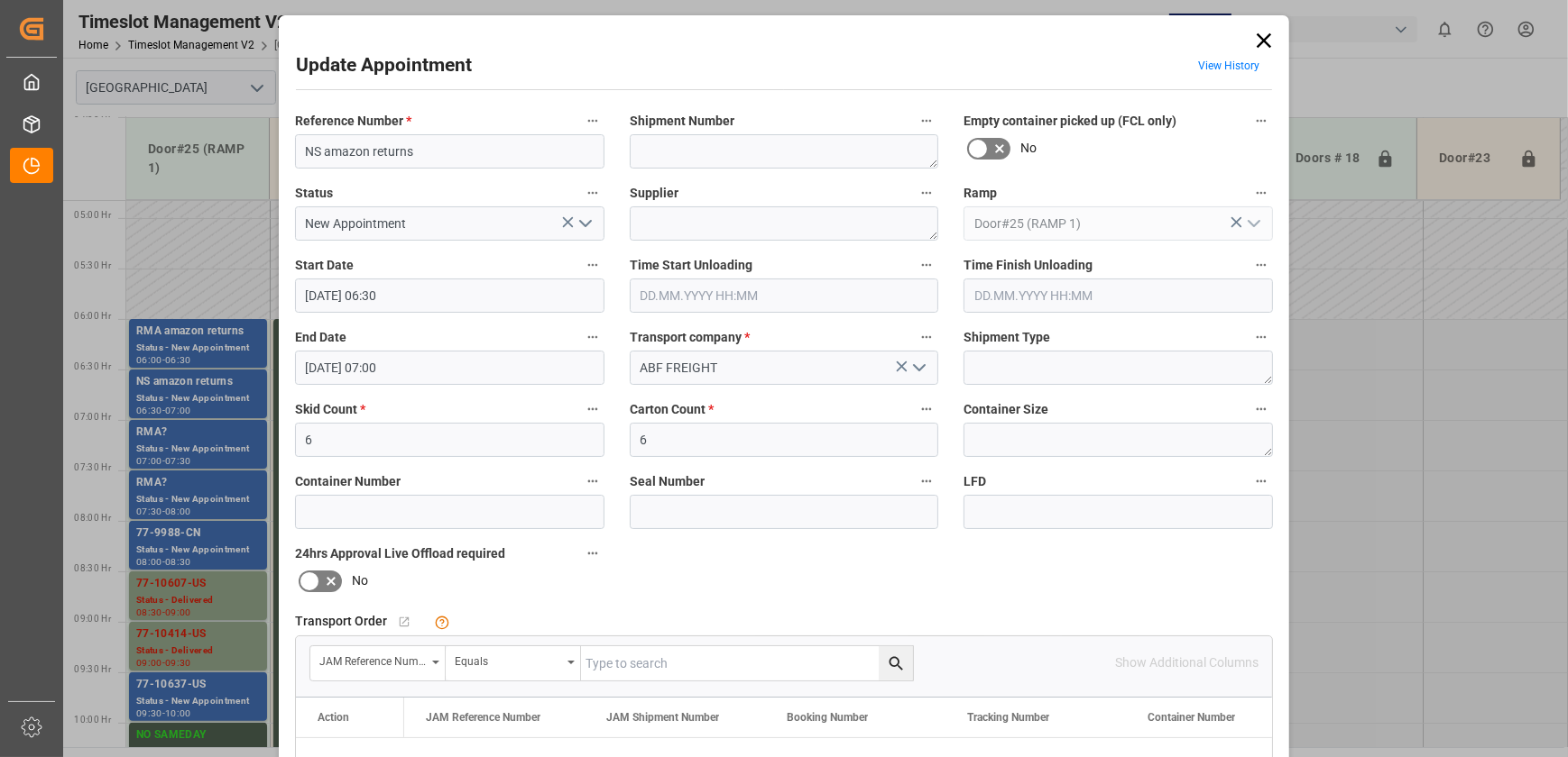
click at [586, 222] on polyline "open menu" at bounding box center [585, 224] width 10 height 6
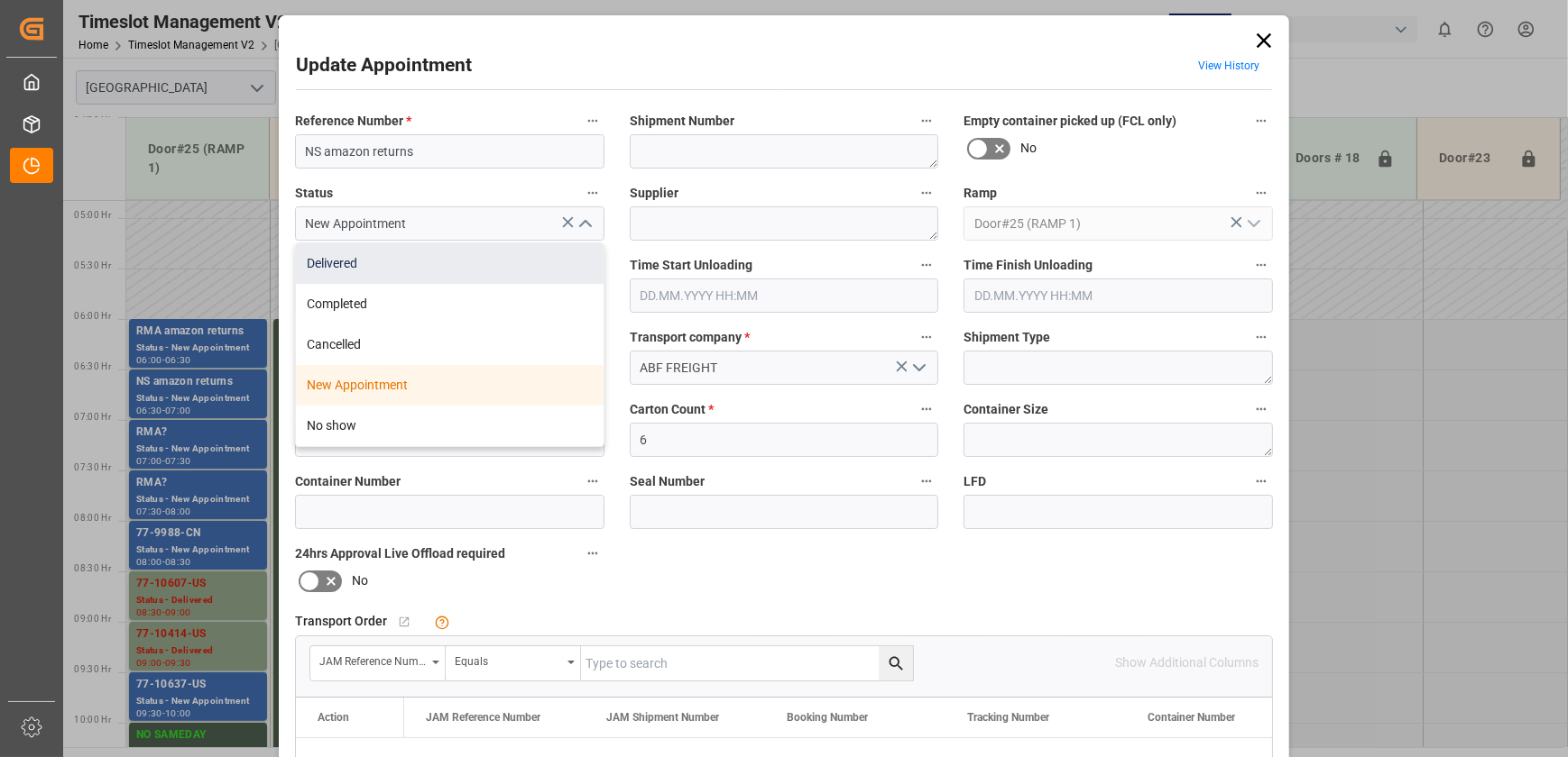
click at [516, 255] on div "Delivered" at bounding box center [449, 263] width 307 height 41
type input "Delivered"
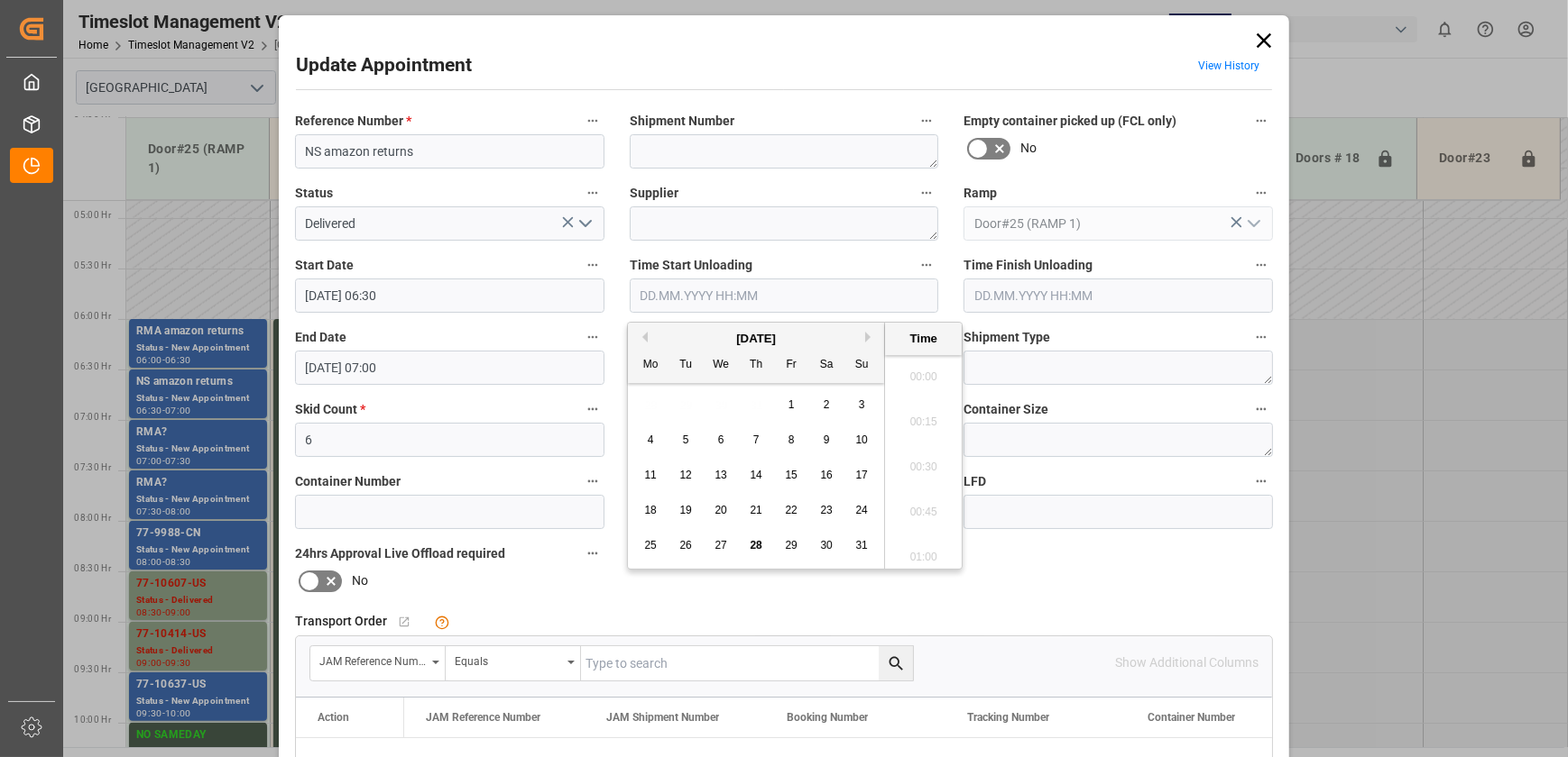
scroll to position [1448, 0]
click at [836, 291] on input "text" at bounding box center [784, 296] width 309 height 34
drag, startPoint x: 755, startPoint y: 548, endPoint x: 770, endPoint y: 532, distance: 21.9
click at [755, 547] on span "28" at bounding box center [756, 545] width 11 height 12
click at [921, 459] on li "08:30" at bounding box center [922, 462] width 77 height 45
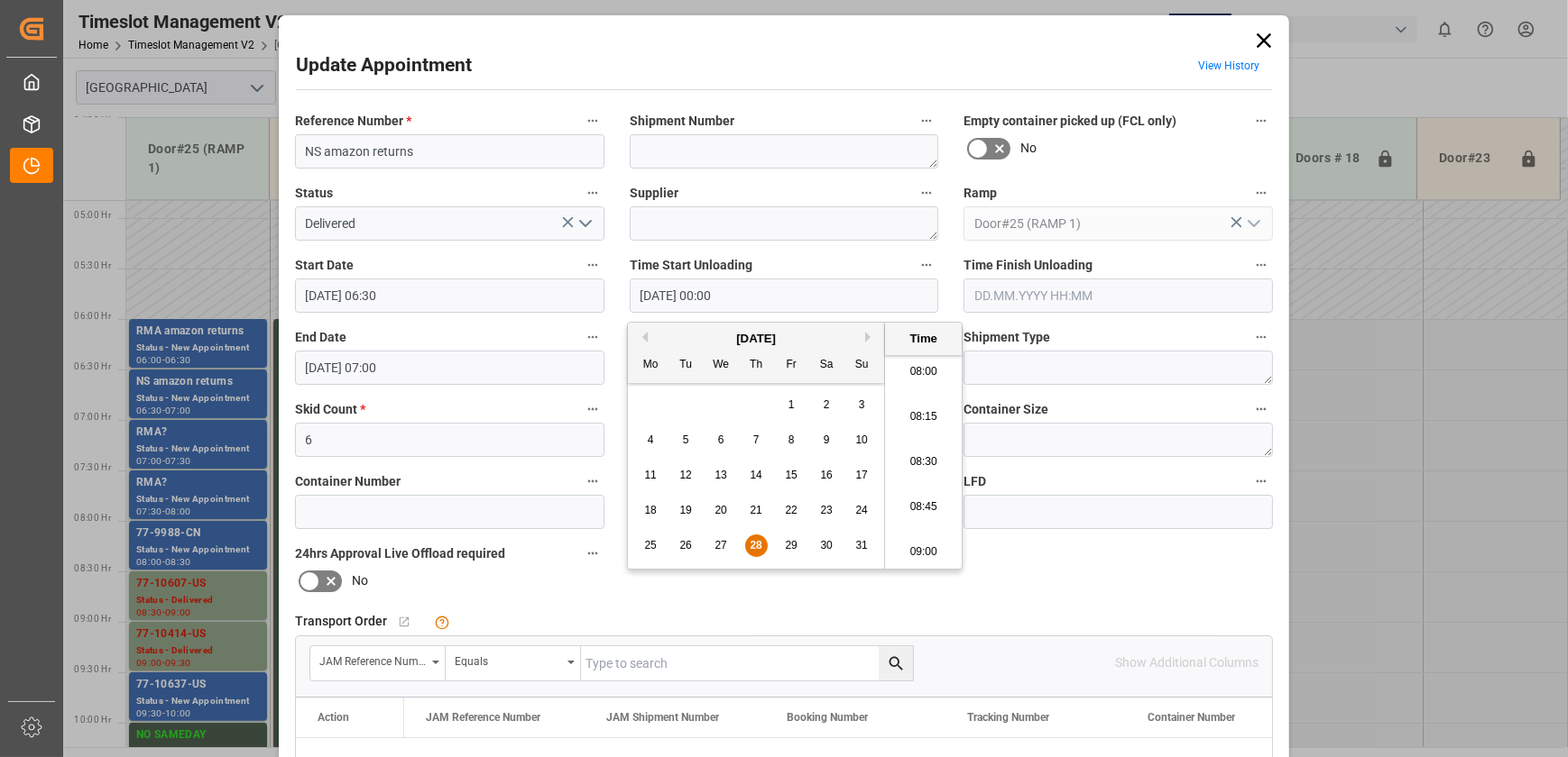
type input "[DATE] 08:30"
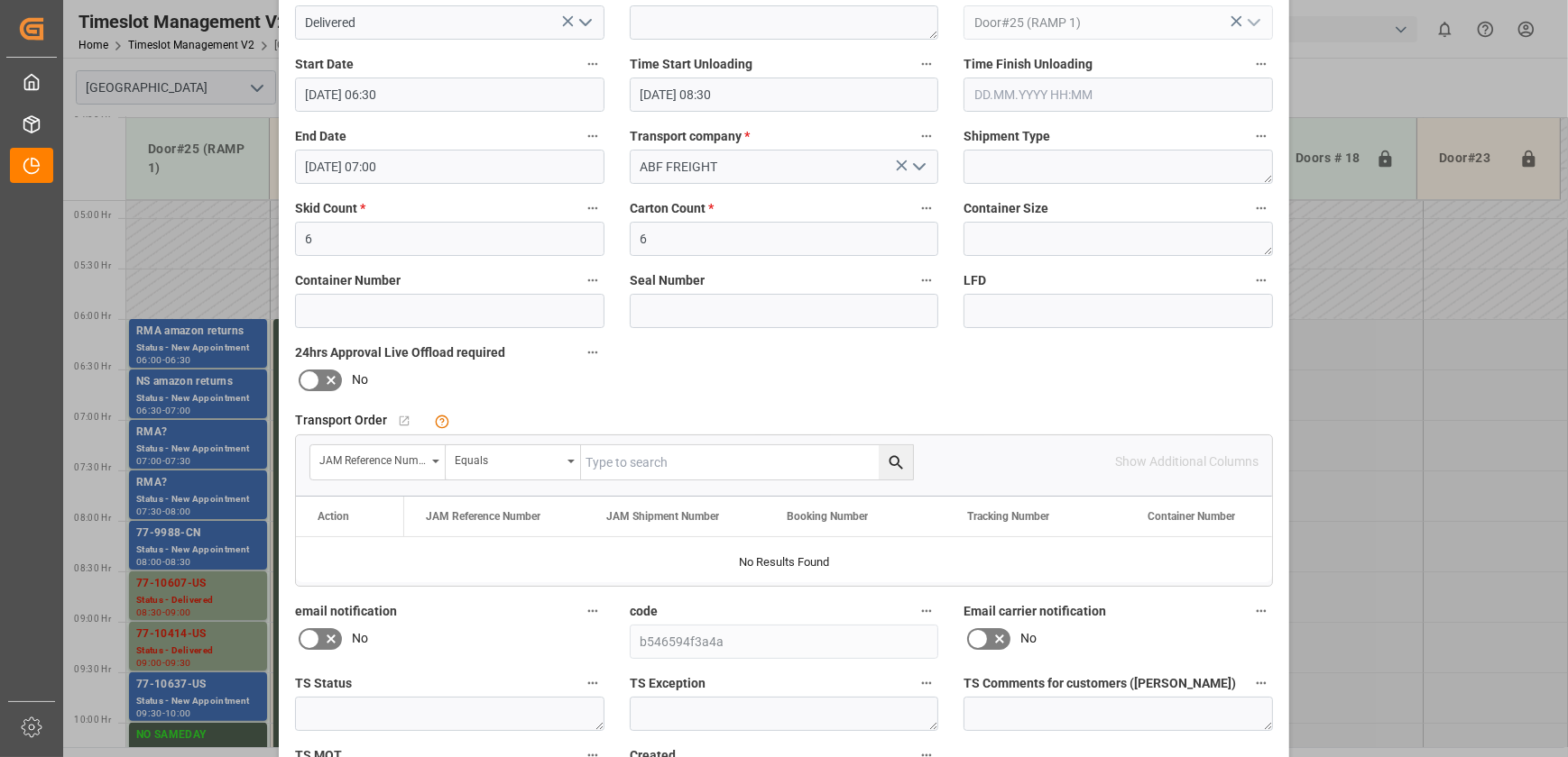
scroll to position [337, 0]
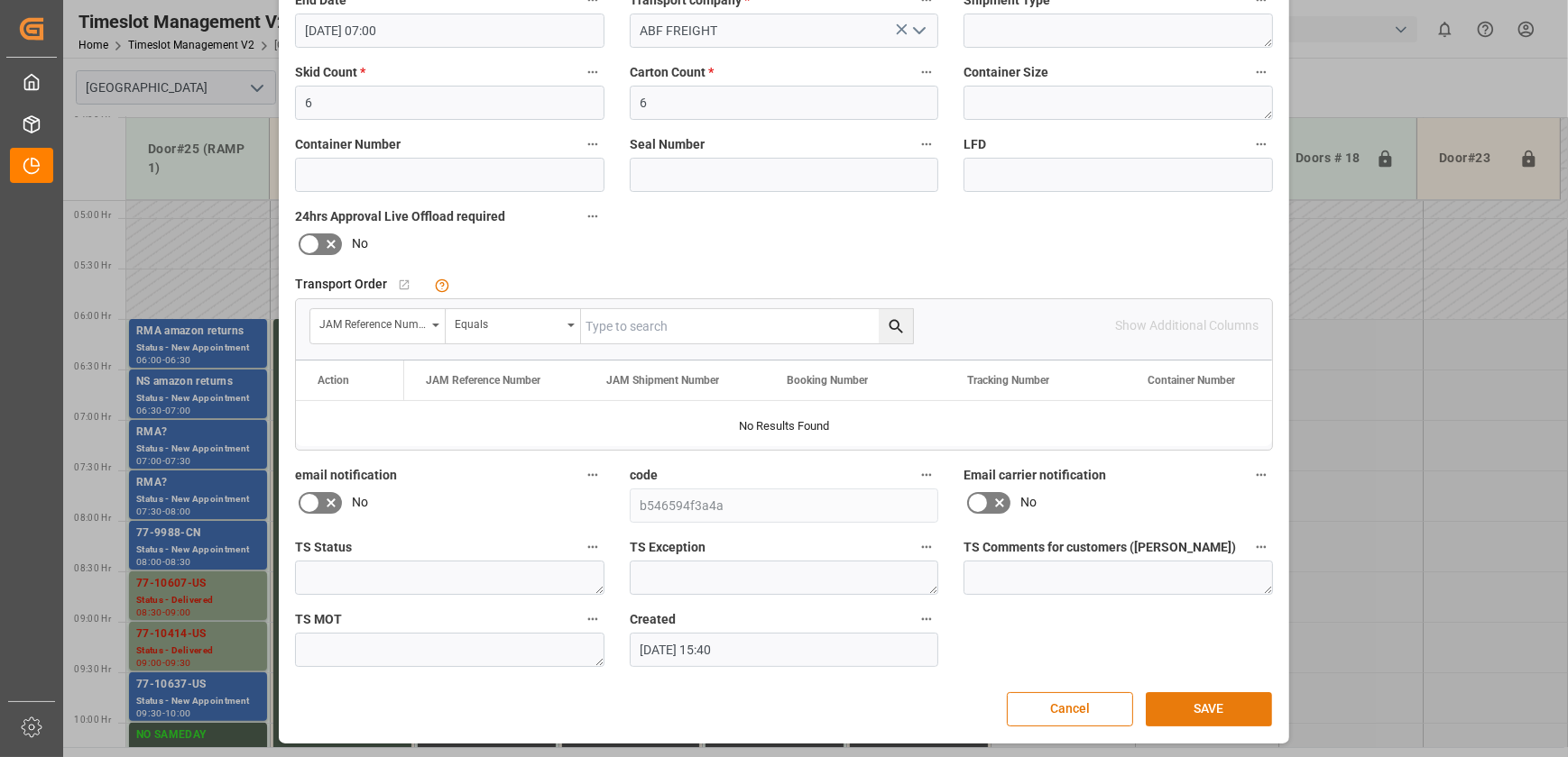
click at [1217, 712] on button "SAVE" at bounding box center [1208, 710] width 126 height 34
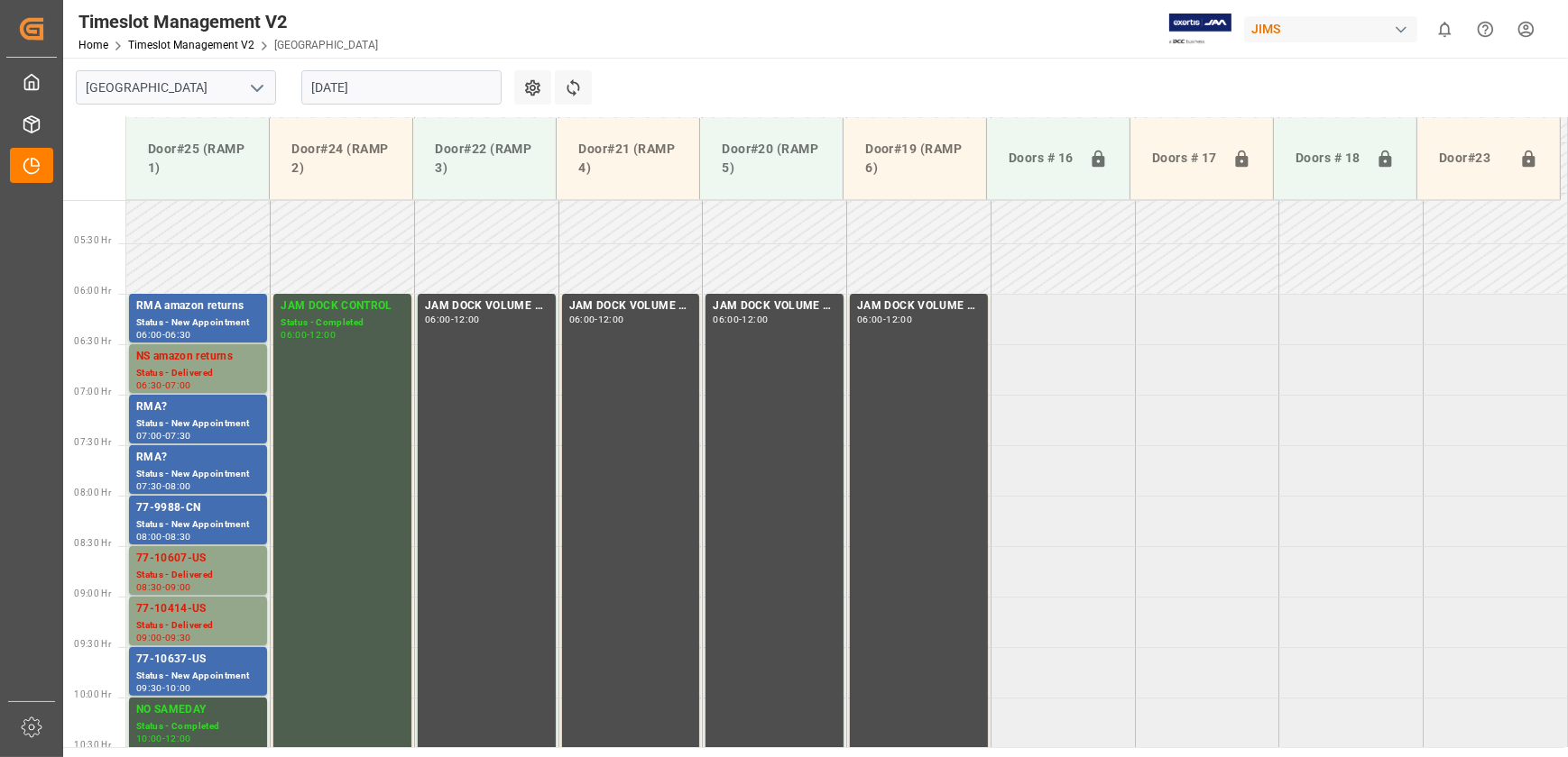
scroll to position [512, 0]
click at [210, 304] on div "RMA amazon returns" at bounding box center [198, 306] width 123 height 18
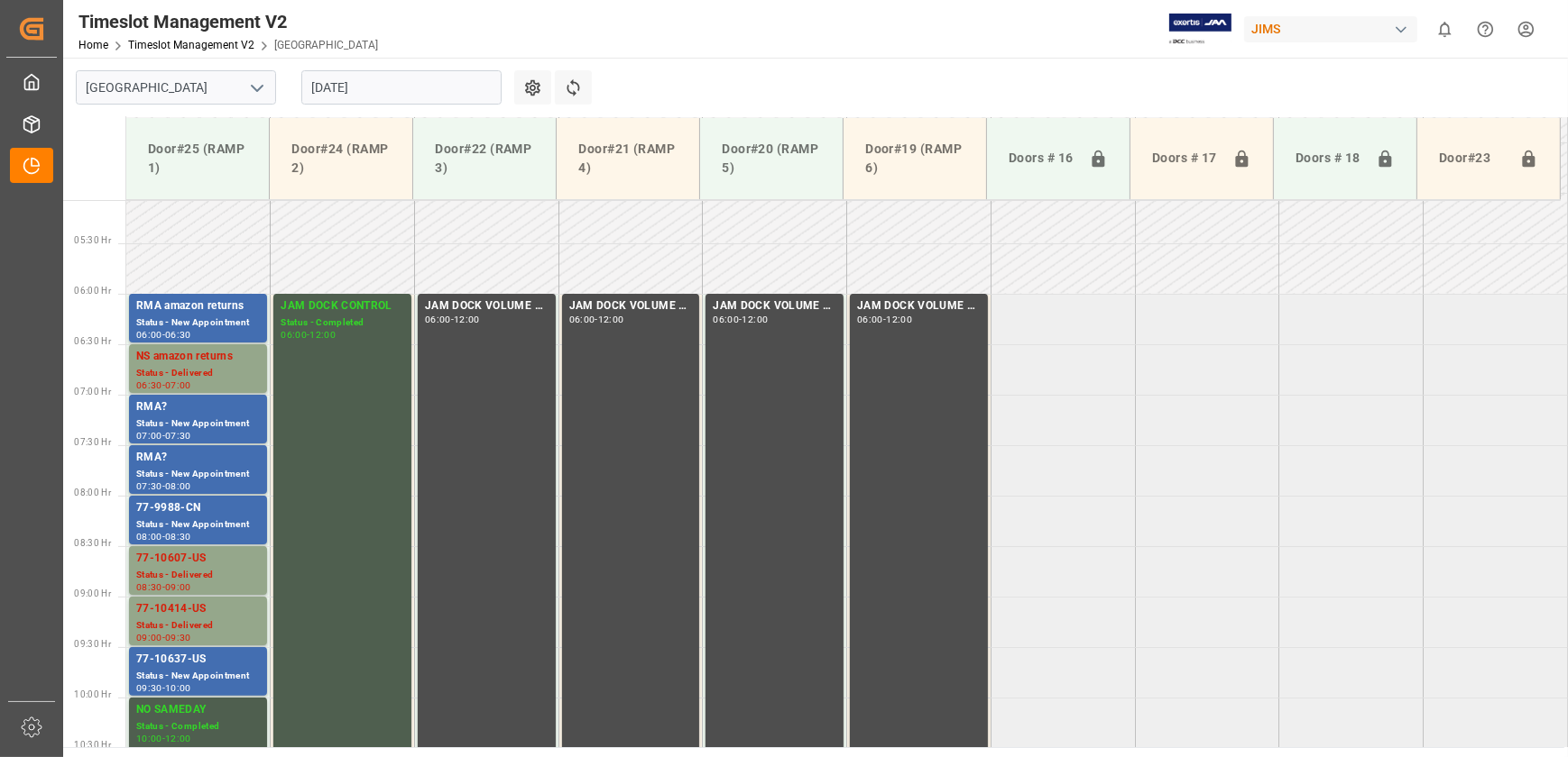
click at [354, 81] on input "[DATE]" at bounding box center [401, 87] width 200 height 34
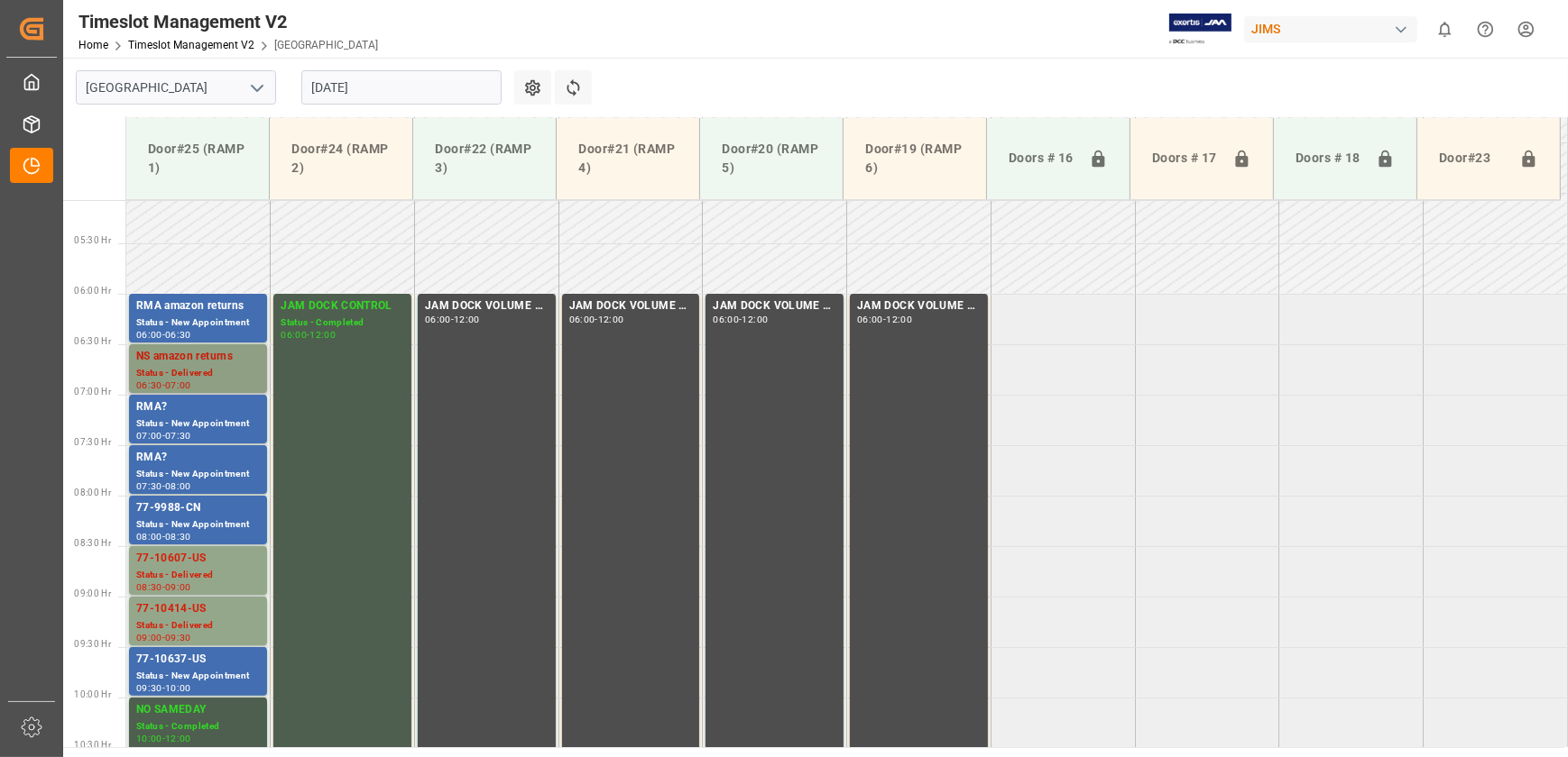
click at [191, 369] on div "Status - Delivered" at bounding box center [198, 373] width 123 height 15
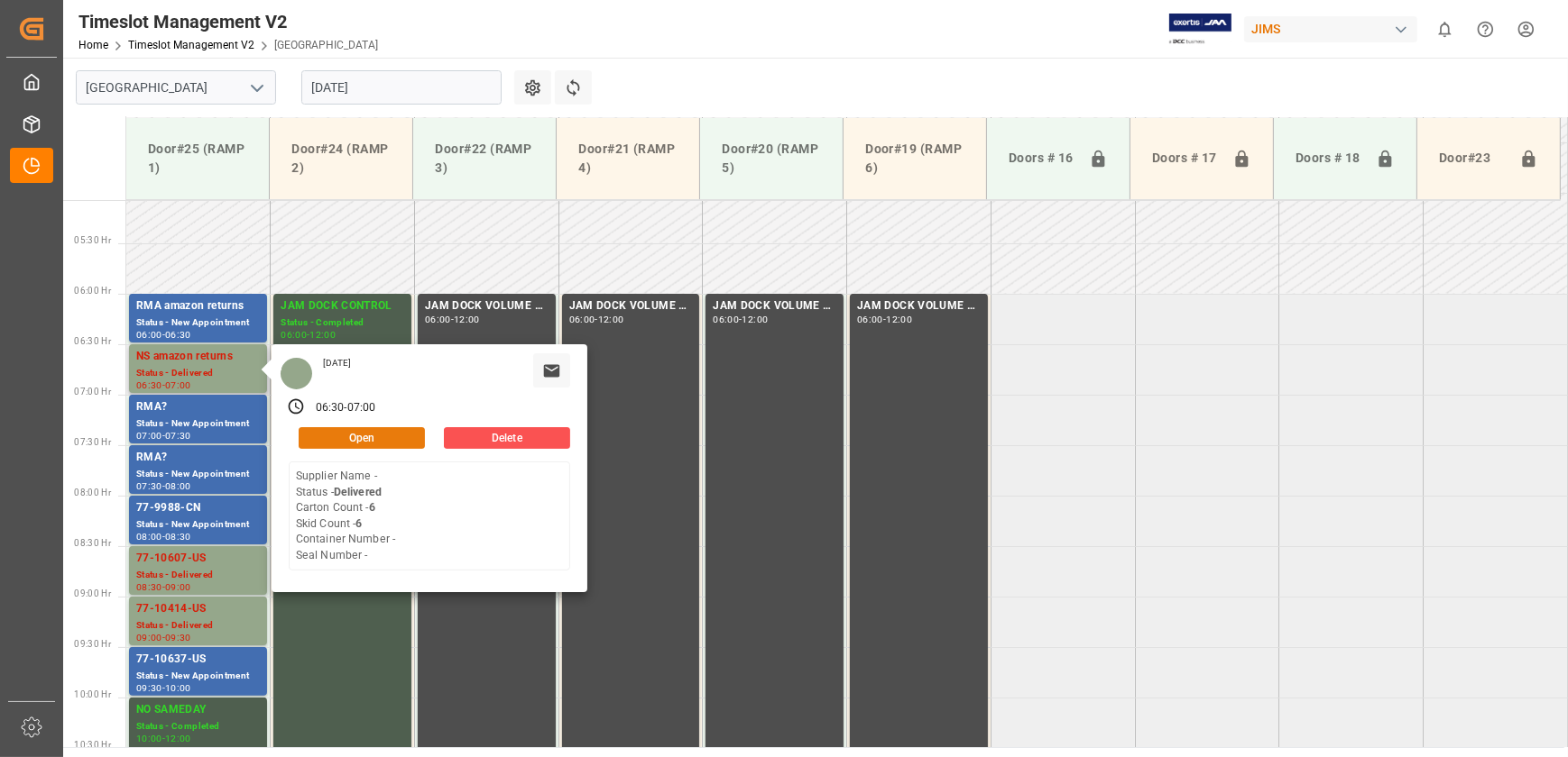
click at [364, 437] on button "Open" at bounding box center [361, 438] width 126 height 22
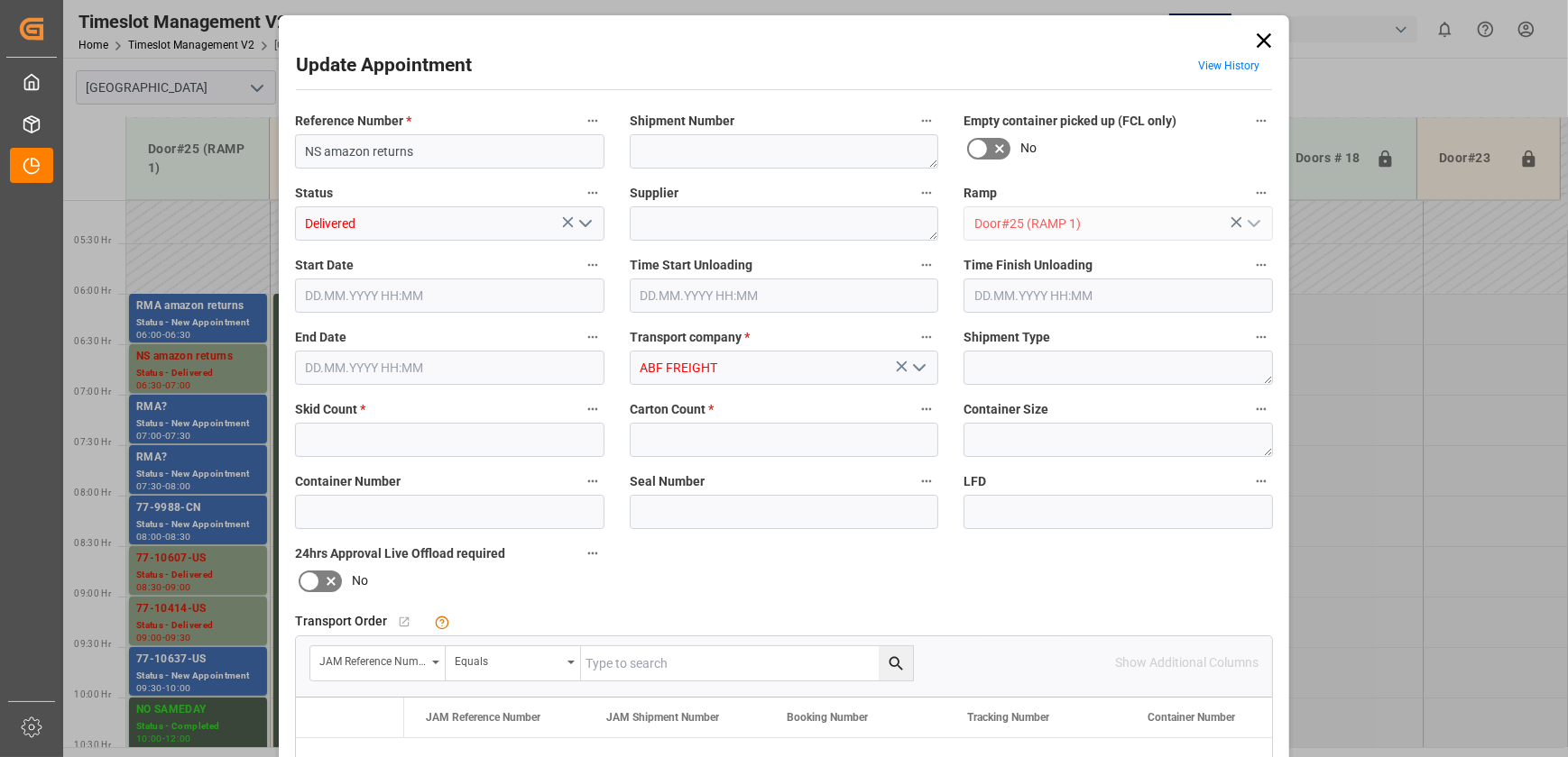
type input "6"
type input "[DATE] 06:30"
type input "[DATE] 08:30"
type input "[DATE] 07:00"
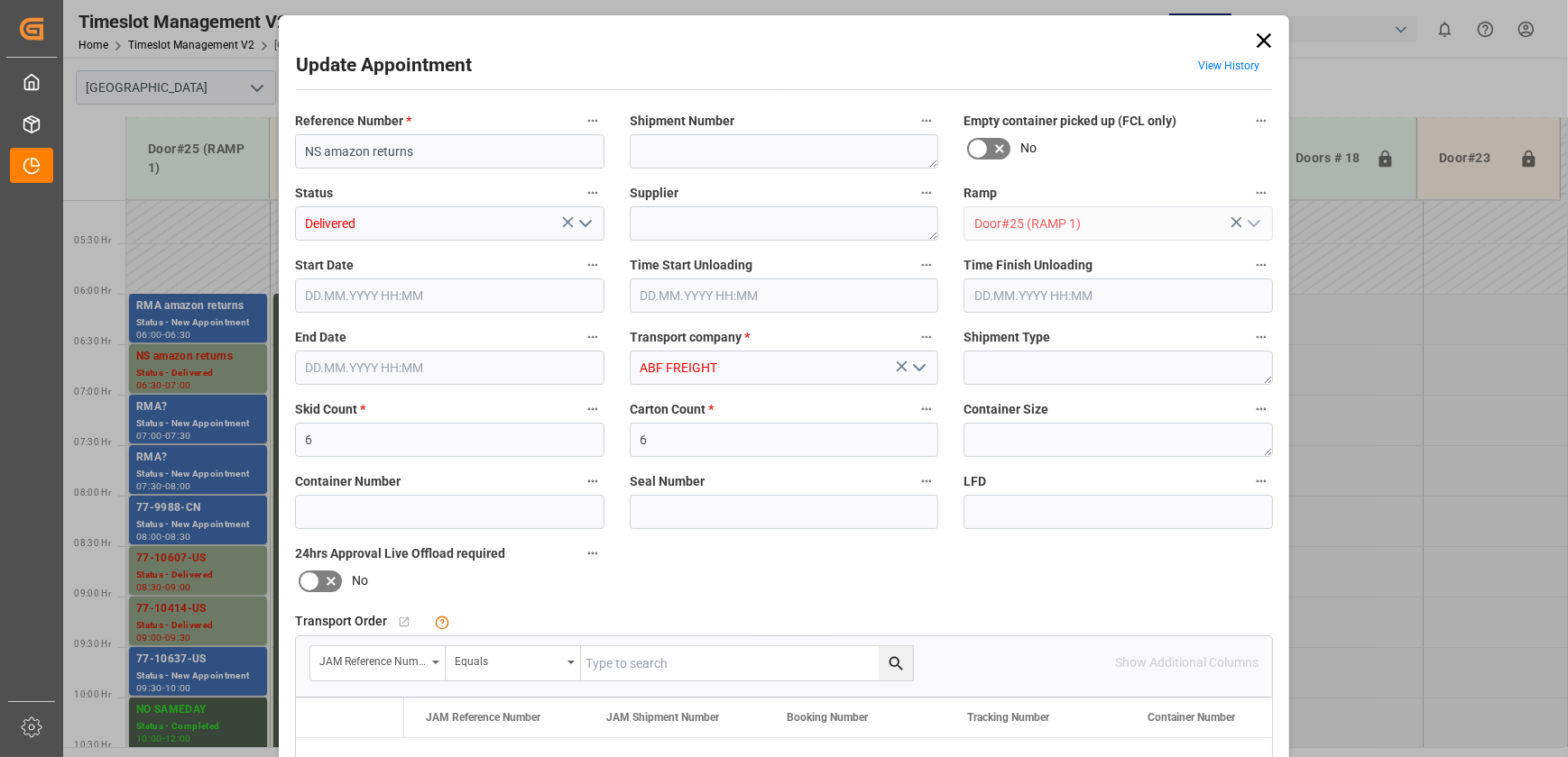
type input "[DATE] 15:40"
click at [586, 222] on polyline "open menu" at bounding box center [585, 224] width 10 height 6
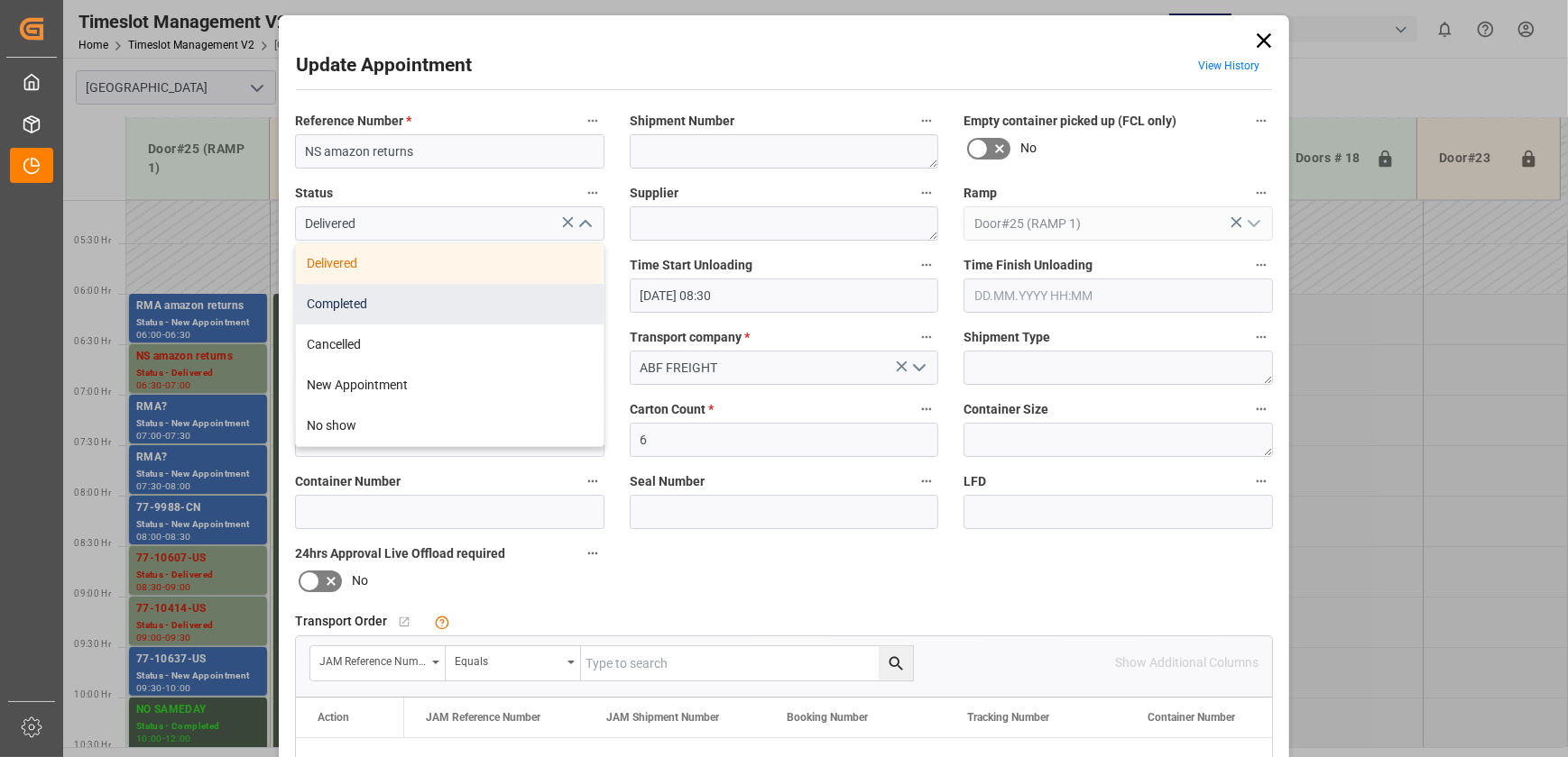
click at [487, 297] on div "Completed" at bounding box center [449, 304] width 307 height 41
type input "Completed"
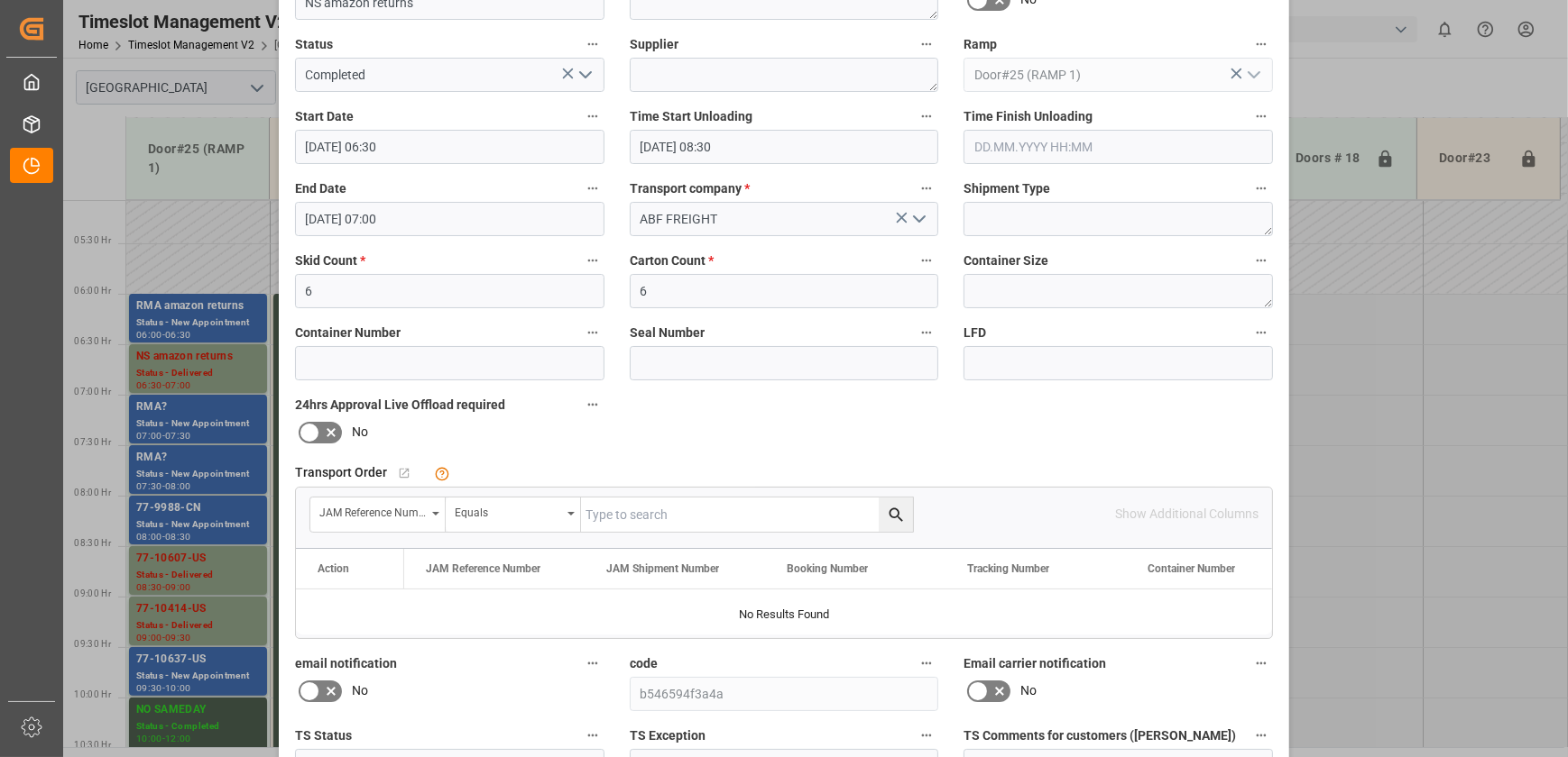
scroll to position [337, 0]
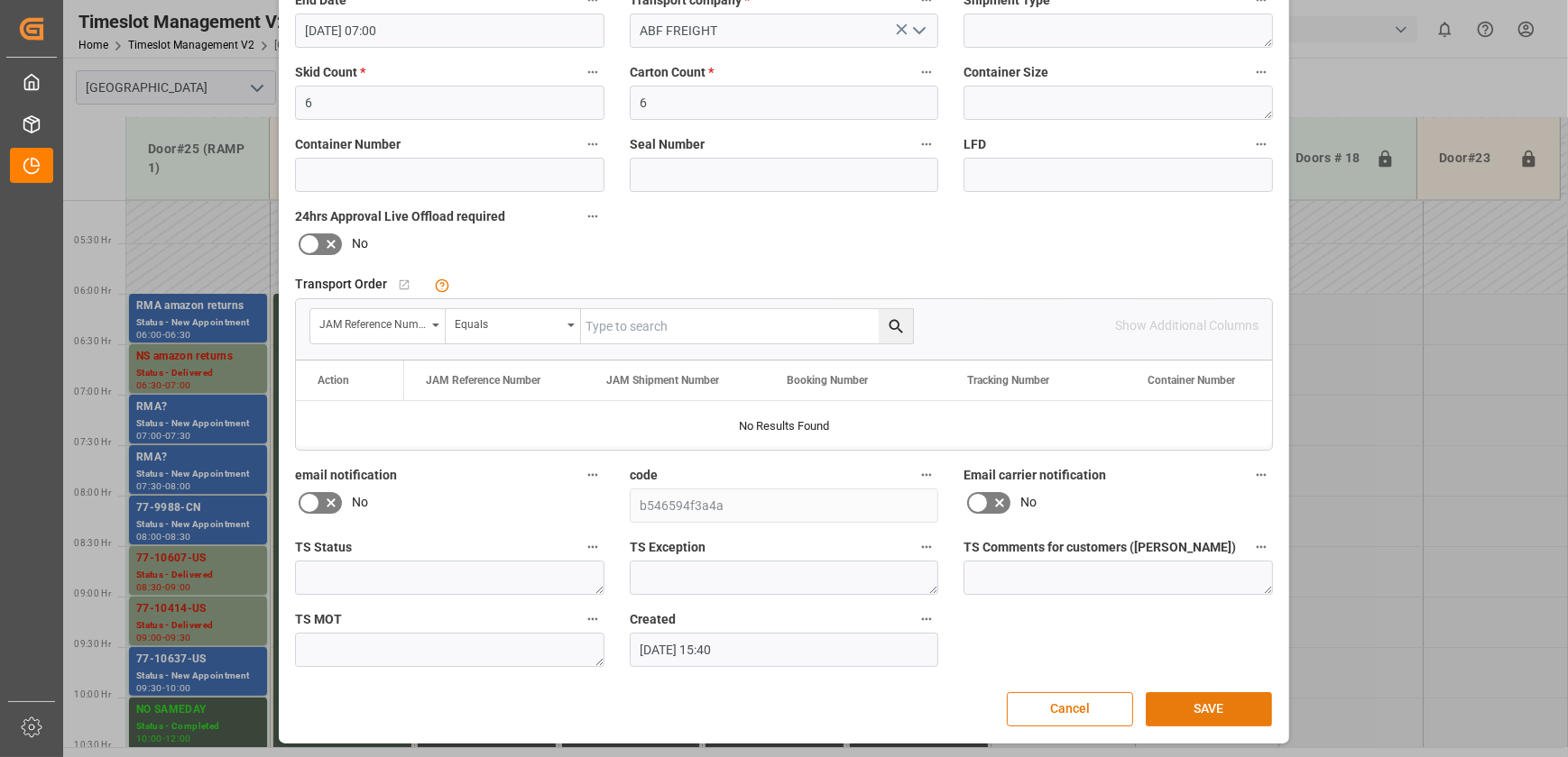
click at [1222, 705] on button "SAVE" at bounding box center [1208, 710] width 126 height 34
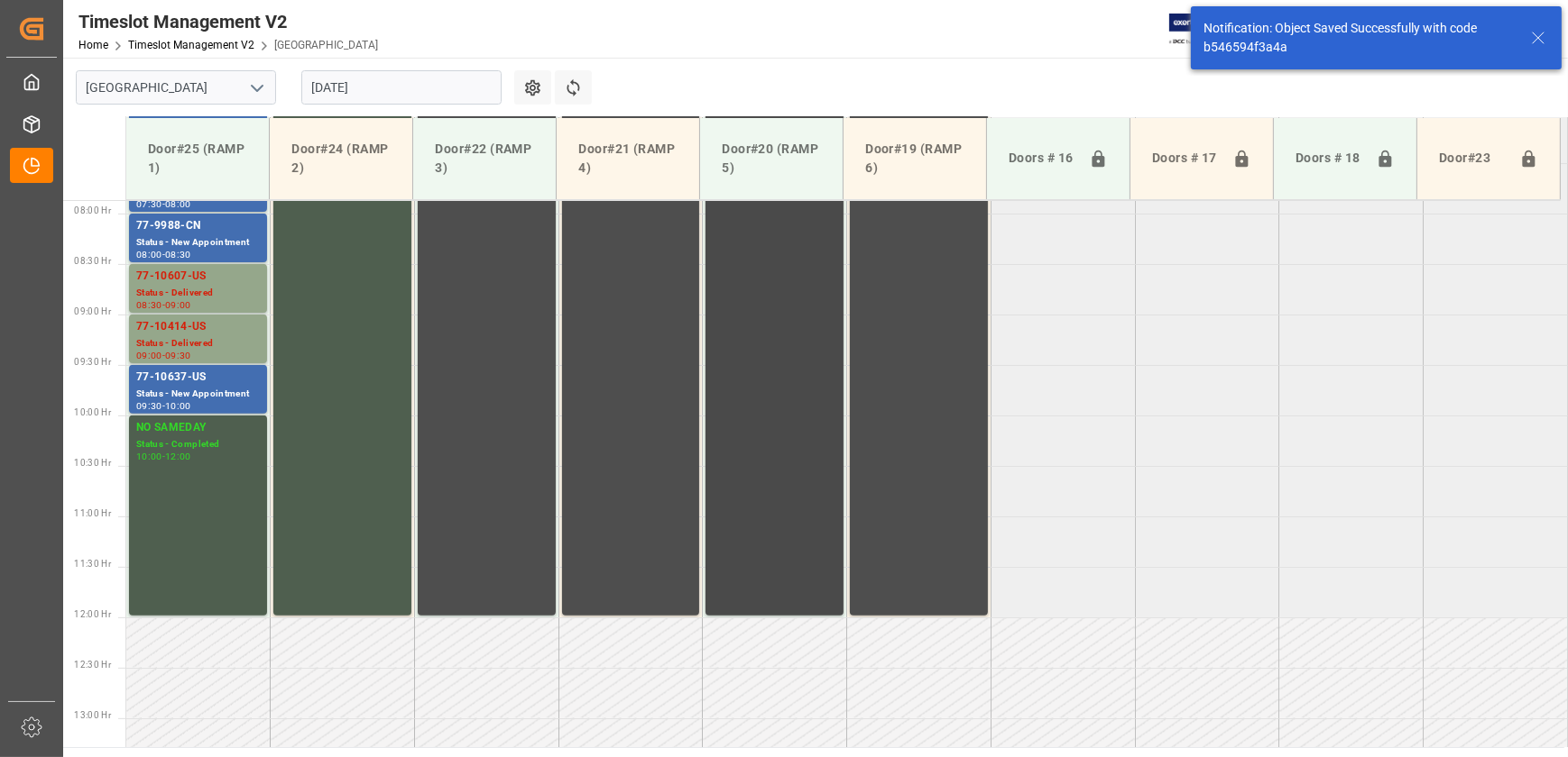
scroll to position [815, 0]
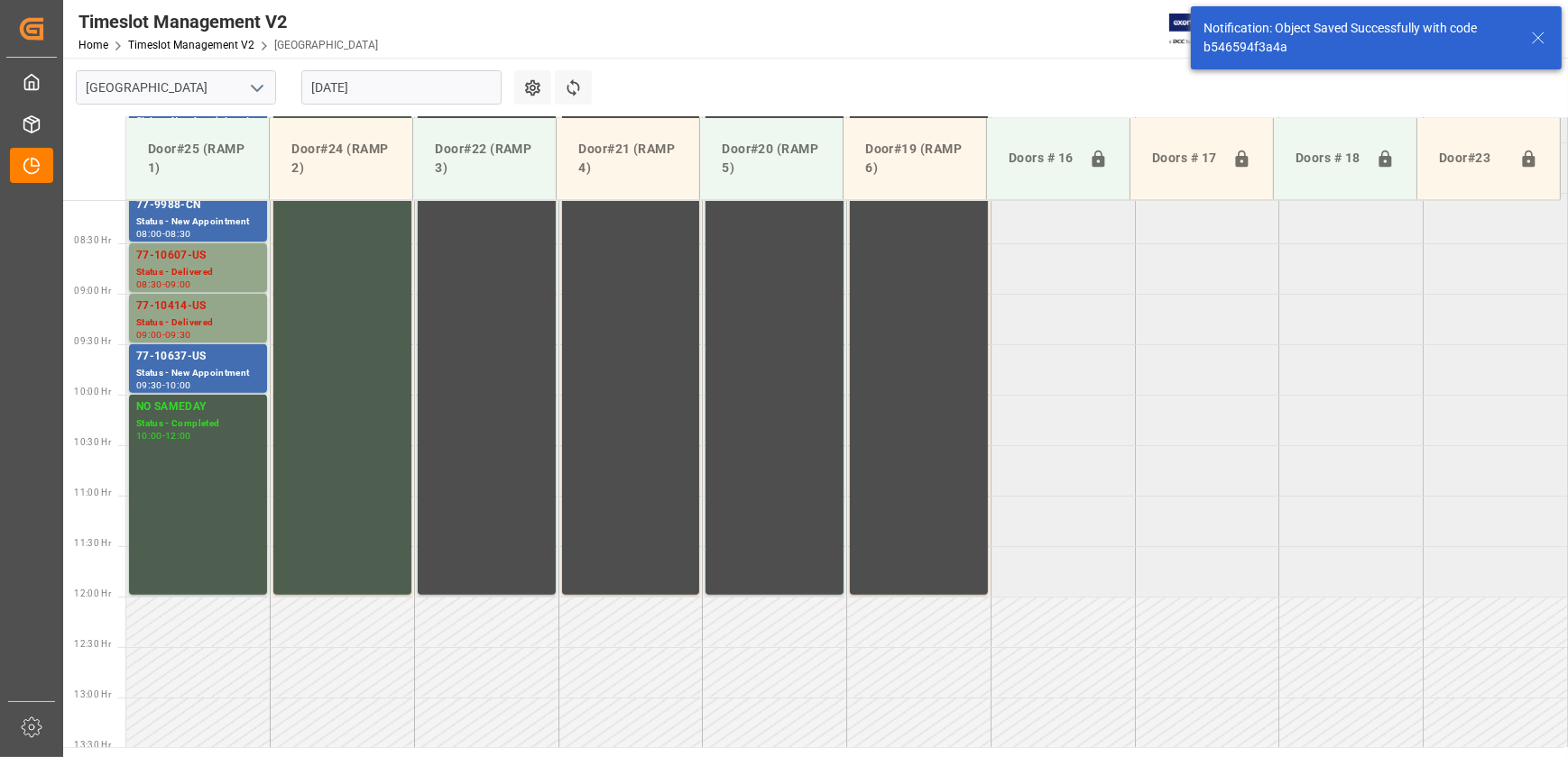
click at [1151, 418] on tabel "RMA amazon returns Status - New Appointment 06:00 - 06:30 JAM DOCK CONTROL Stat…" at bounding box center [847, 597] width 1441 height 2424
